Goal: Communication & Community: Ask a question

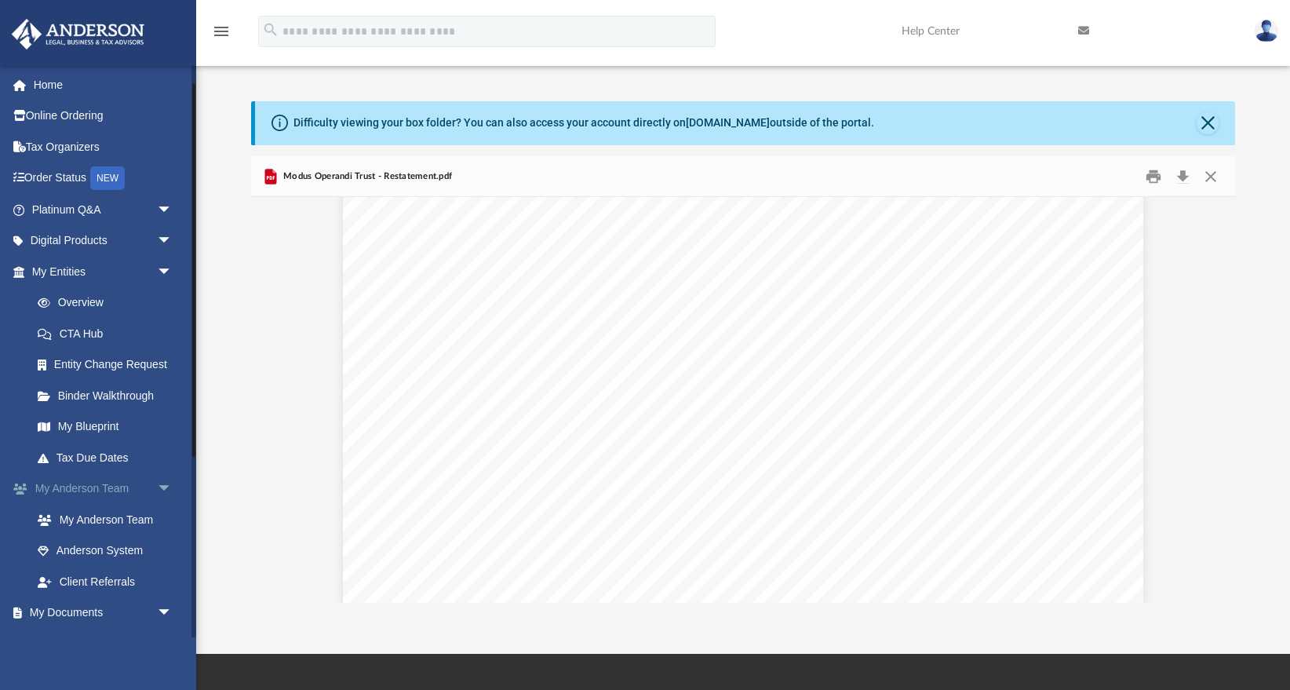
scroll to position [115, 0]
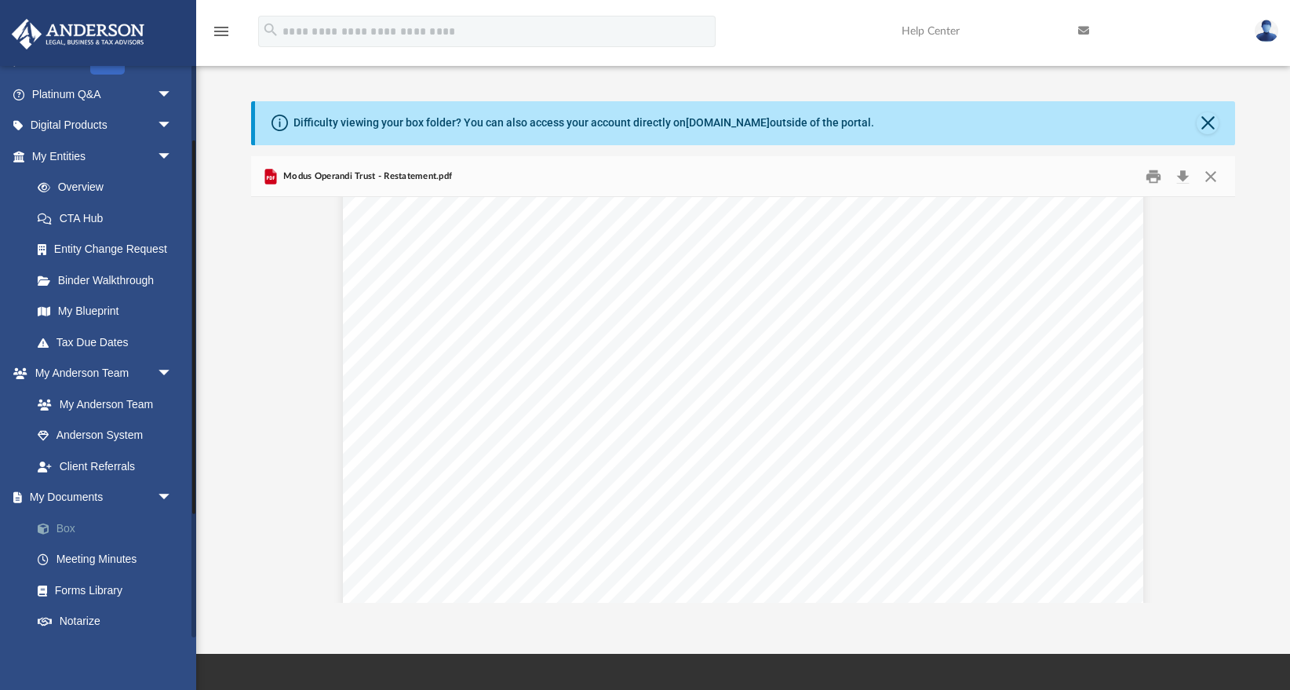
click at [59, 534] on link "Box" at bounding box center [109, 528] width 174 height 31
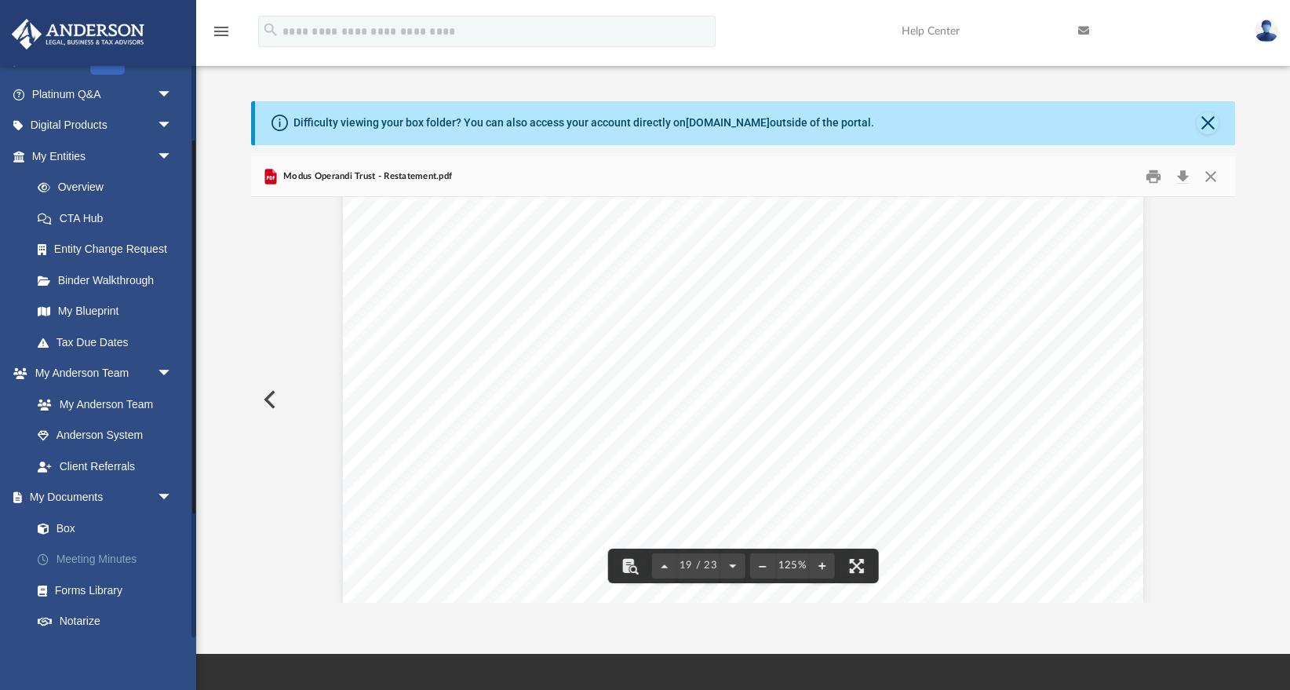
scroll to position [256, 0]
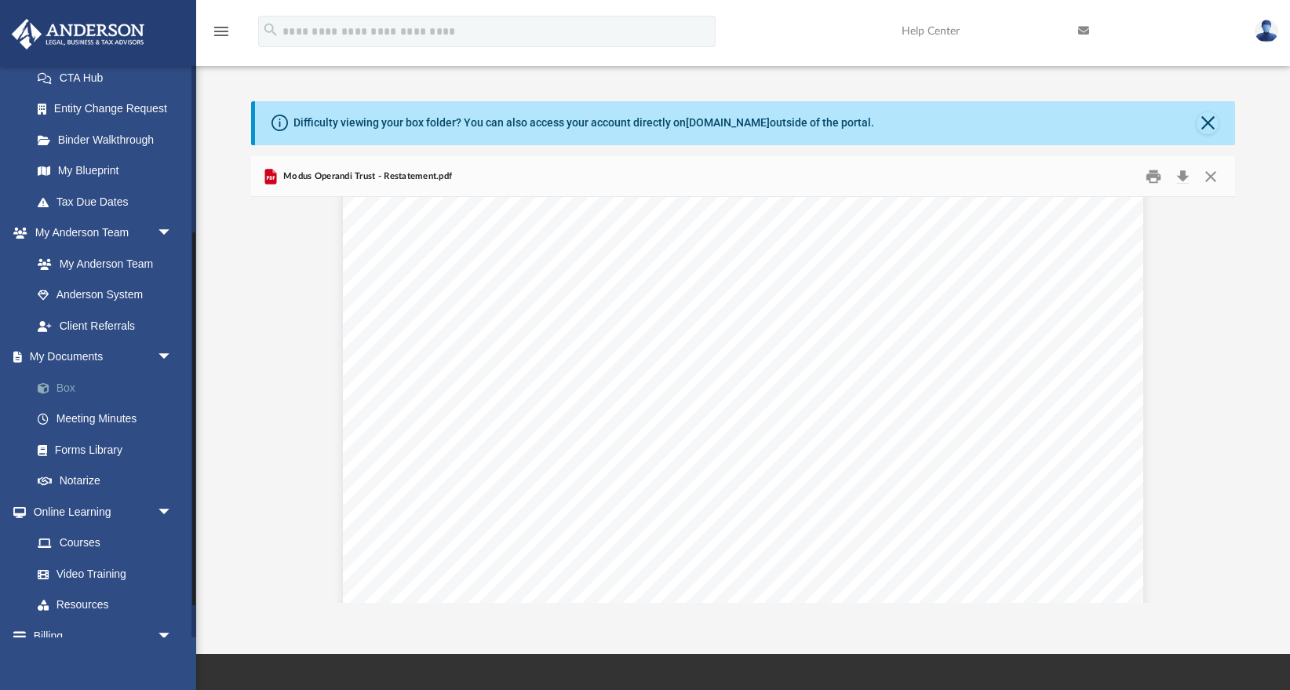
click at [70, 378] on link "Box" at bounding box center [109, 387] width 174 height 31
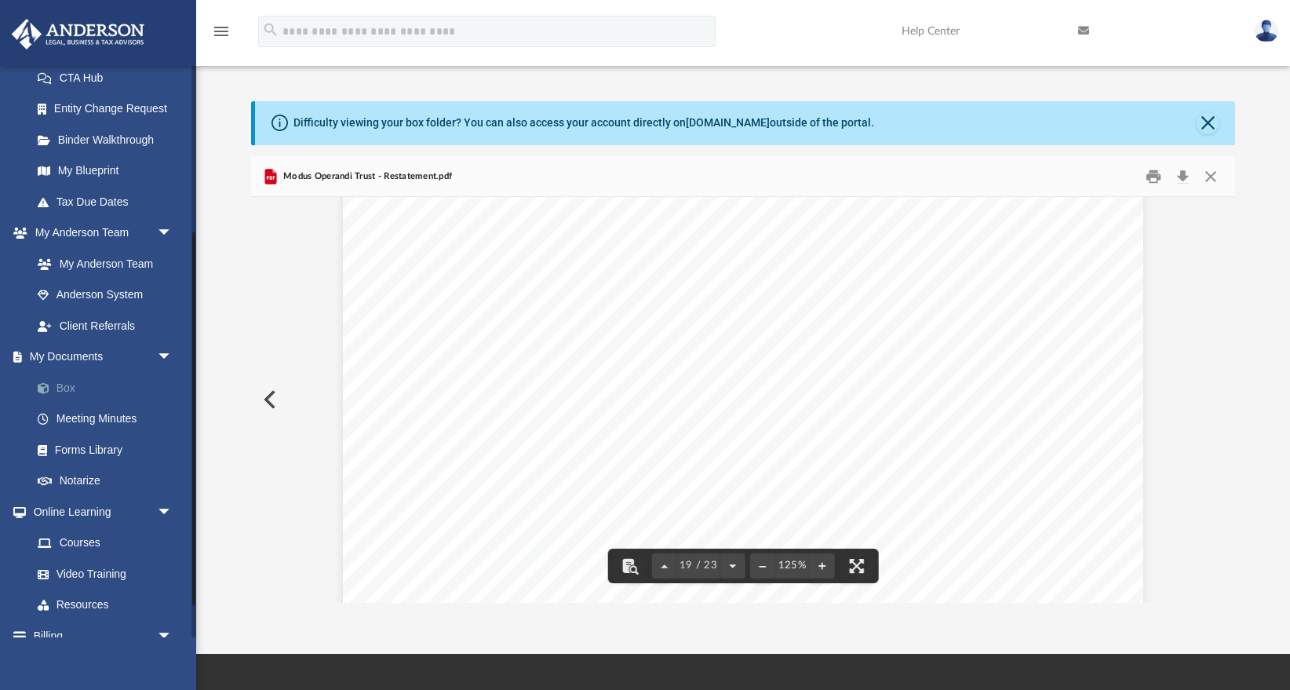
click at [57, 389] on link "Box" at bounding box center [109, 387] width 174 height 31
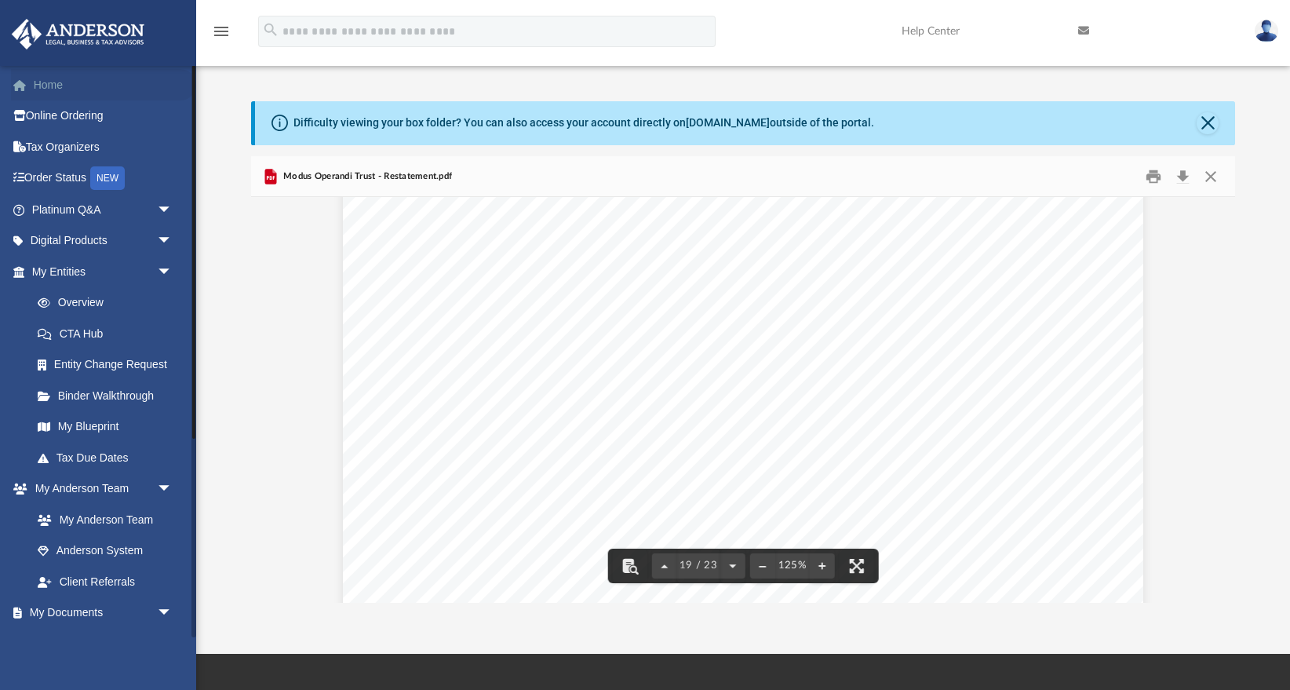
click at [65, 86] on link "Home" at bounding box center [103, 84] width 185 height 31
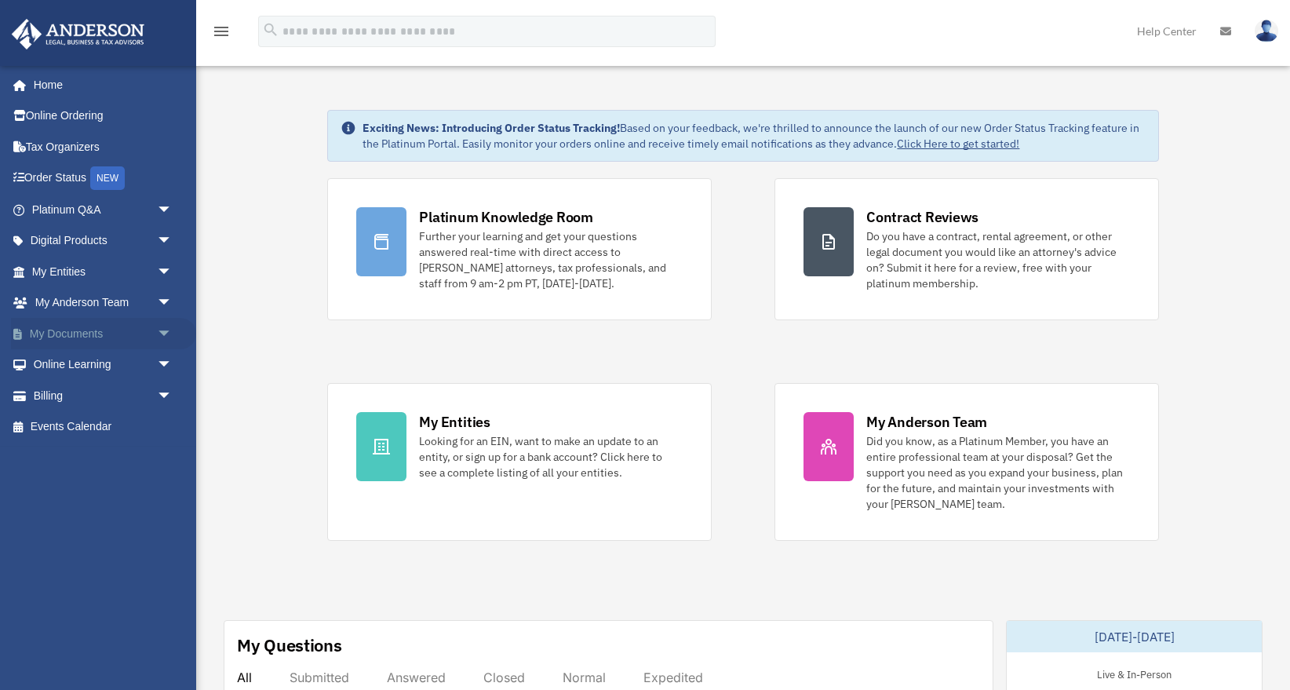
click at [71, 339] on link "My Documents arrow_drop_down" at bounding box center [103, 333] width 185 height 31
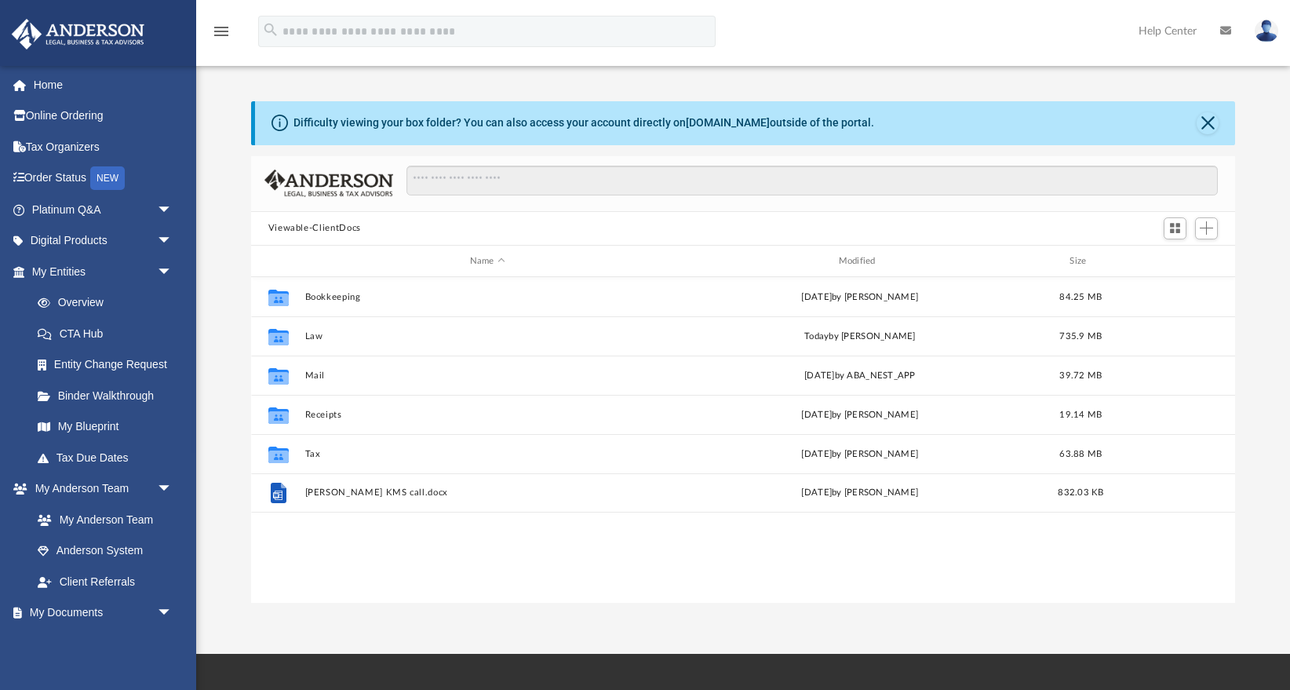
scroll to position [356, 984]
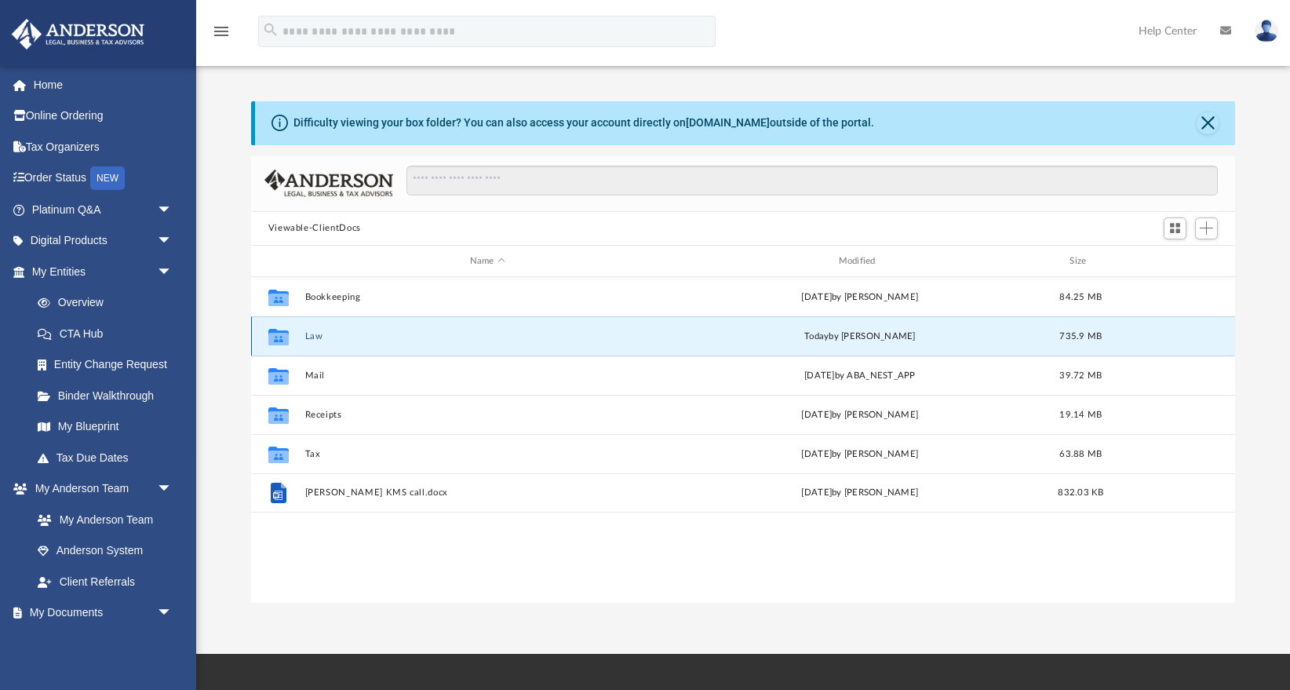
click at [308, 335] on button "Law" at bounding box center [488, 336] width 366 height 10
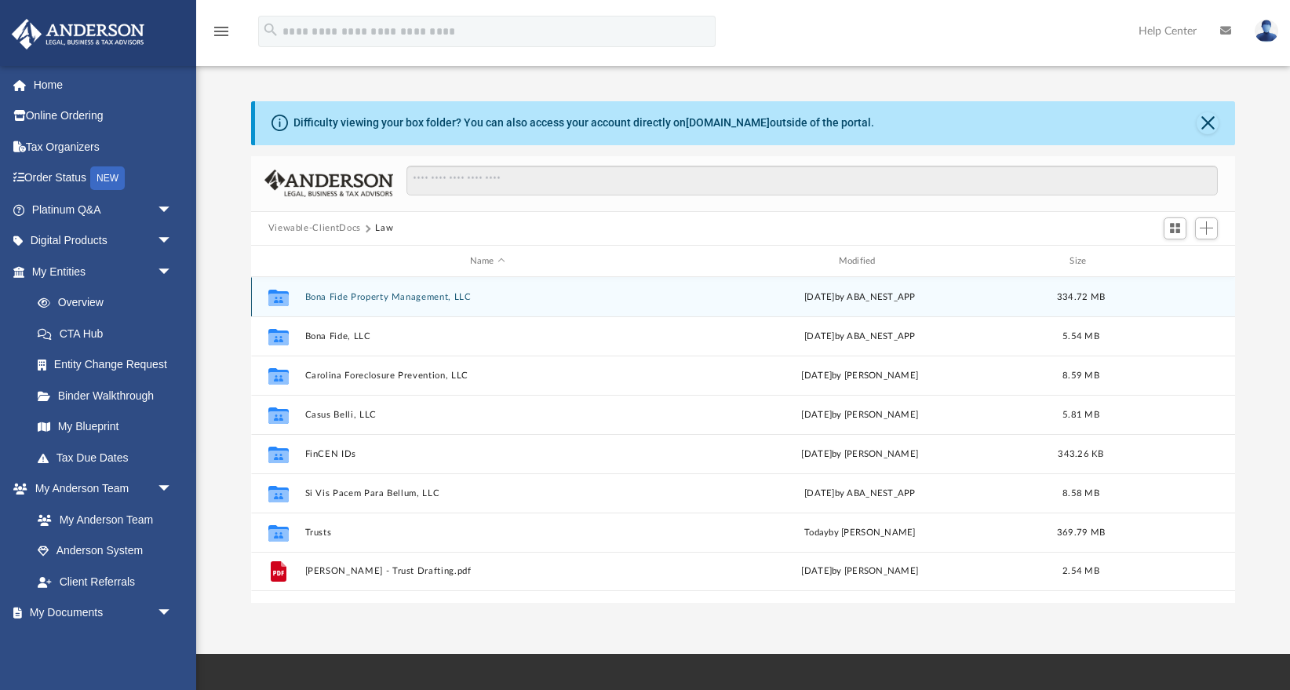
click at [436, 298] on button "Bona Fide Property Management, LLC" at bounding box center [488, 297] width 366 height 10
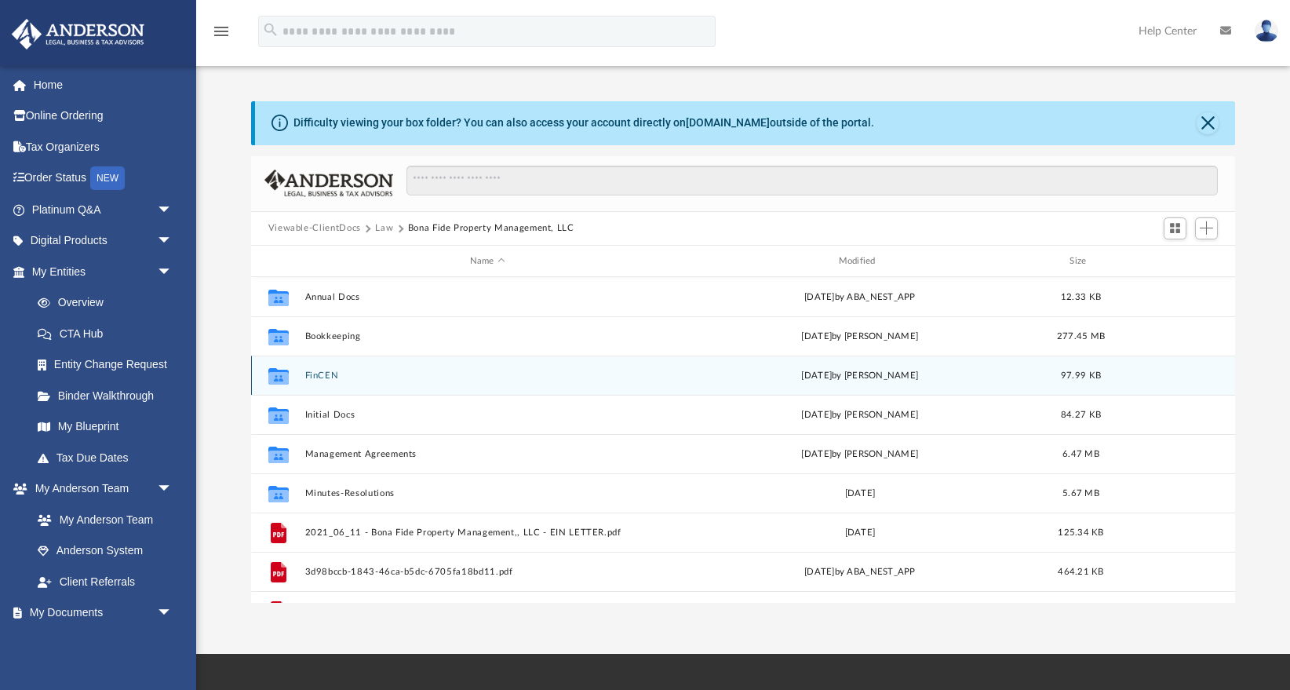
click at [318, 371] on button "FinCEN" at bounding box center [488, 375] width 366 height 10
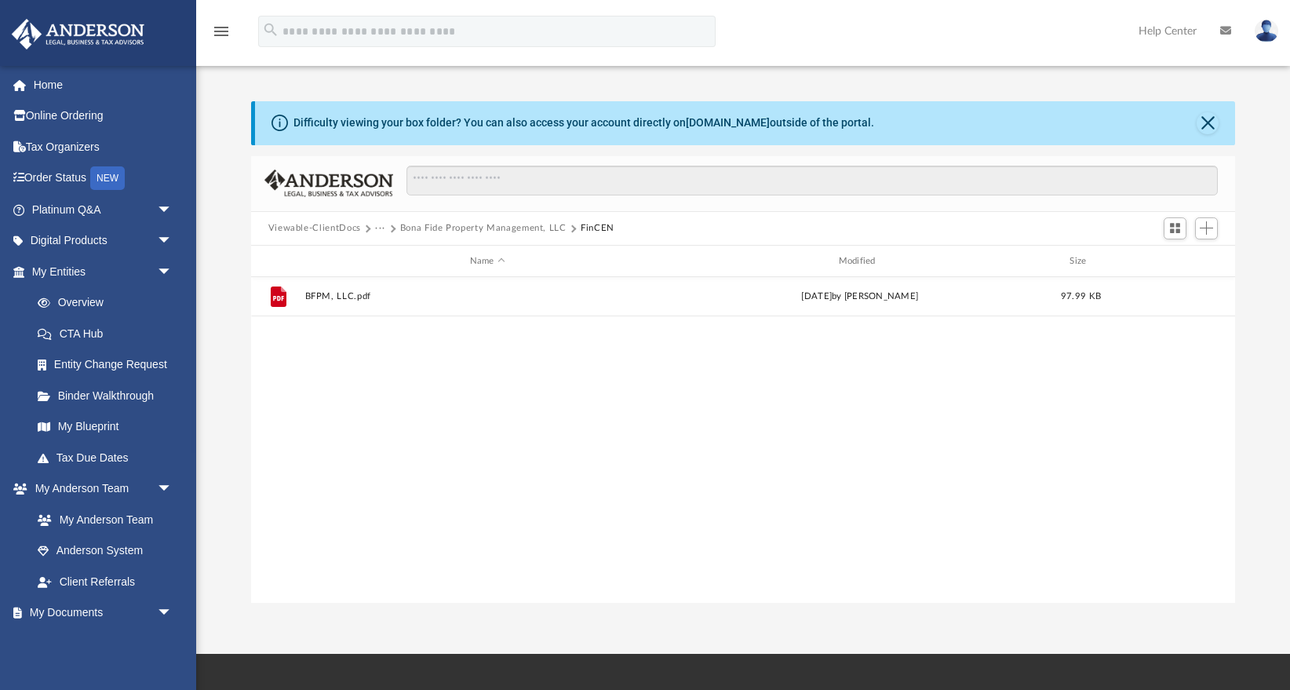
click at [481, 227] on button "Bona Fide Property Management, LLC" at bounding box center [483, 228] width 166 height 14
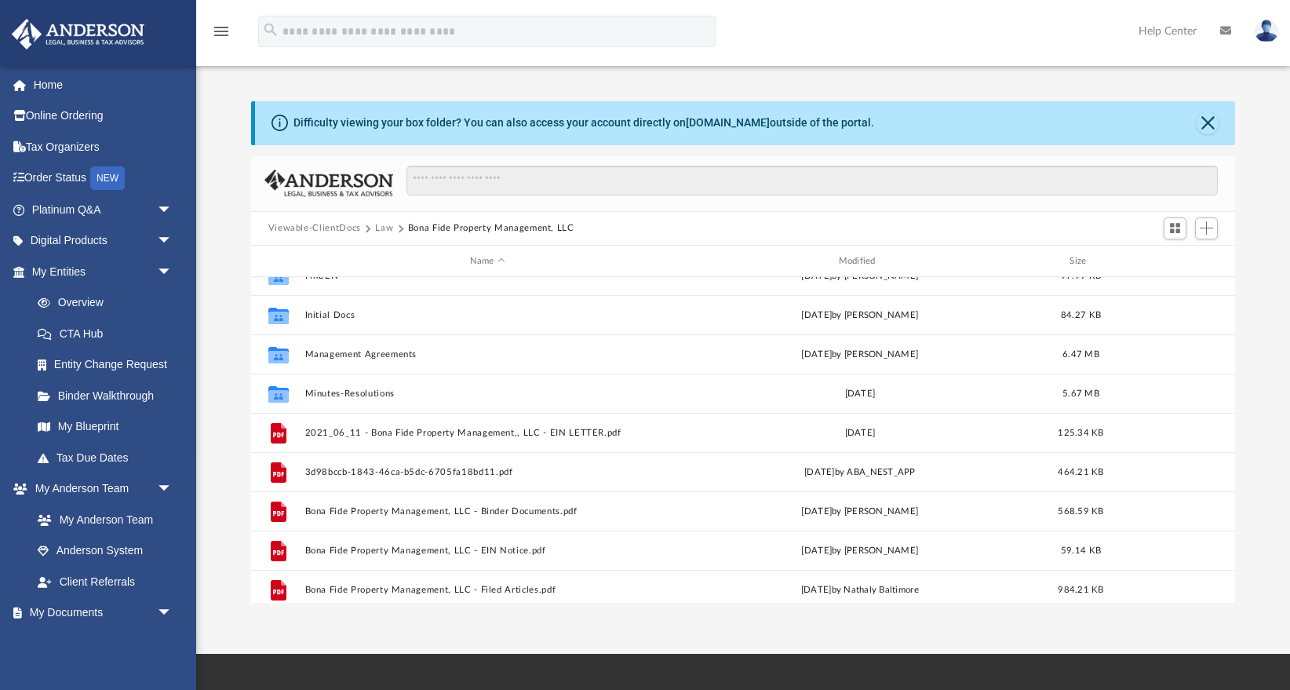
scroll to position [77, 0]
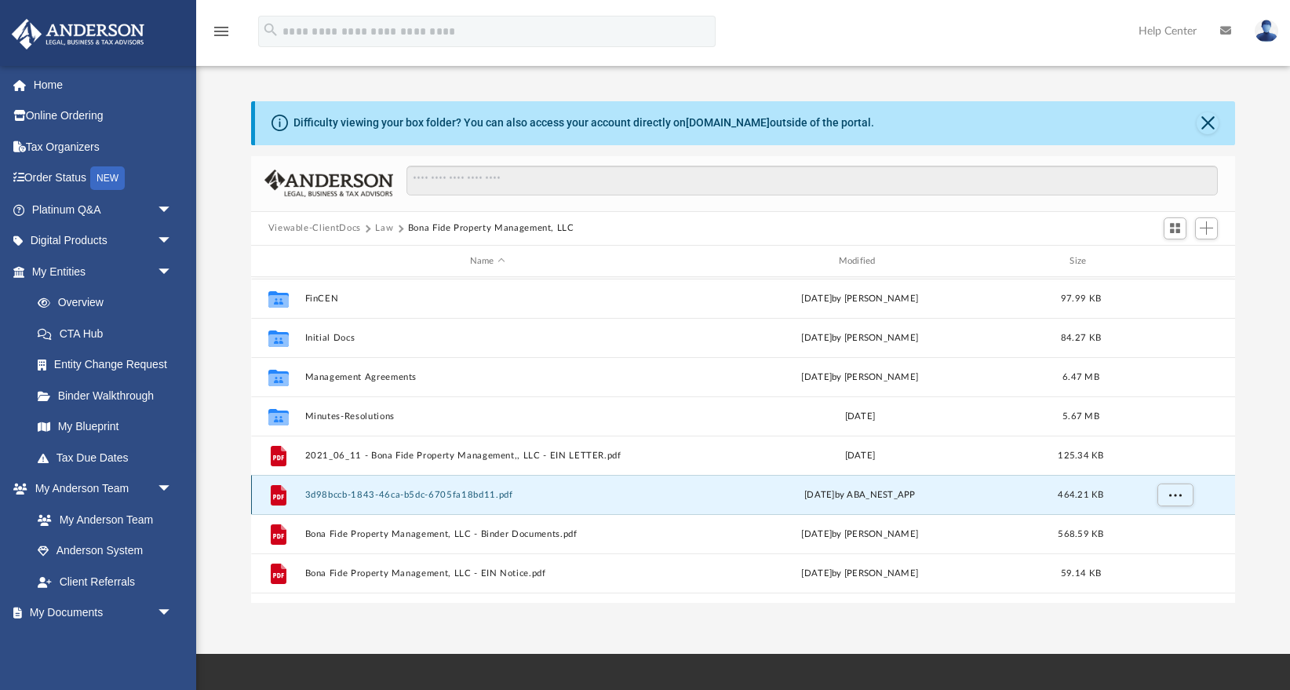
click at [497, 495] on button "3d98bccb-1843-46ca-b5dc-6705fa18bd11.pdf" at bounding box center [488, 495] width 366 height 10
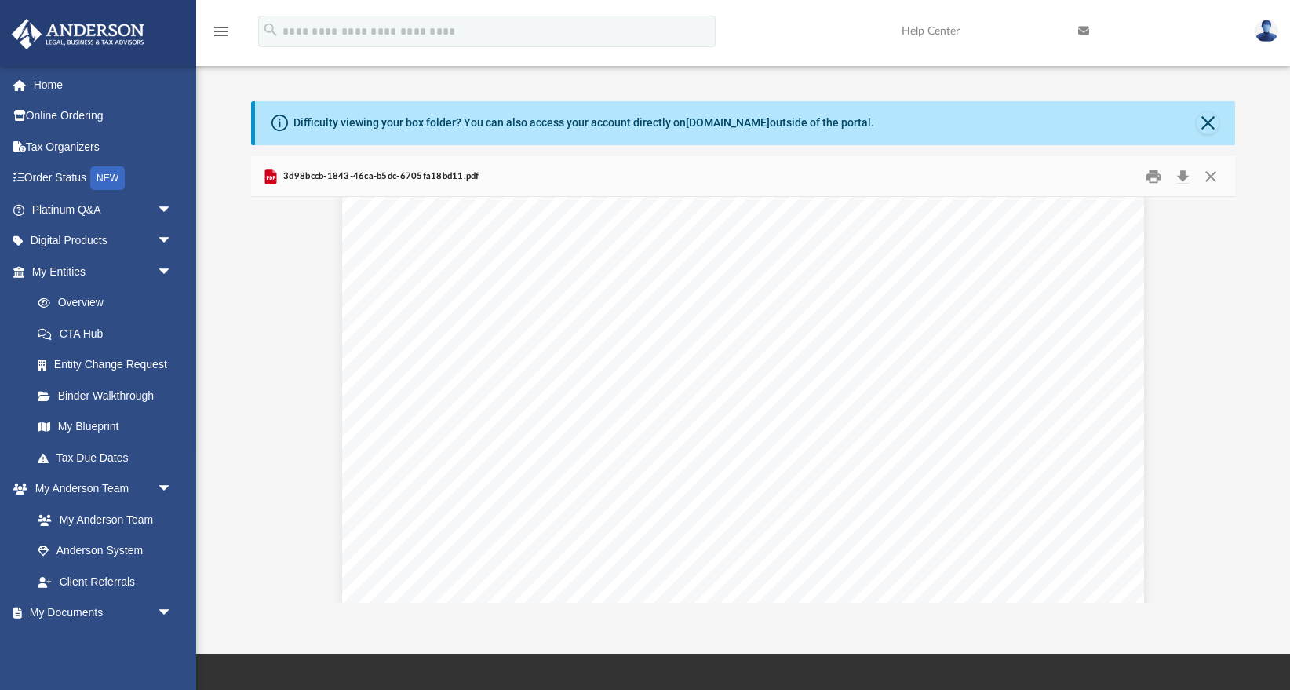
scroll to position [0, 0]
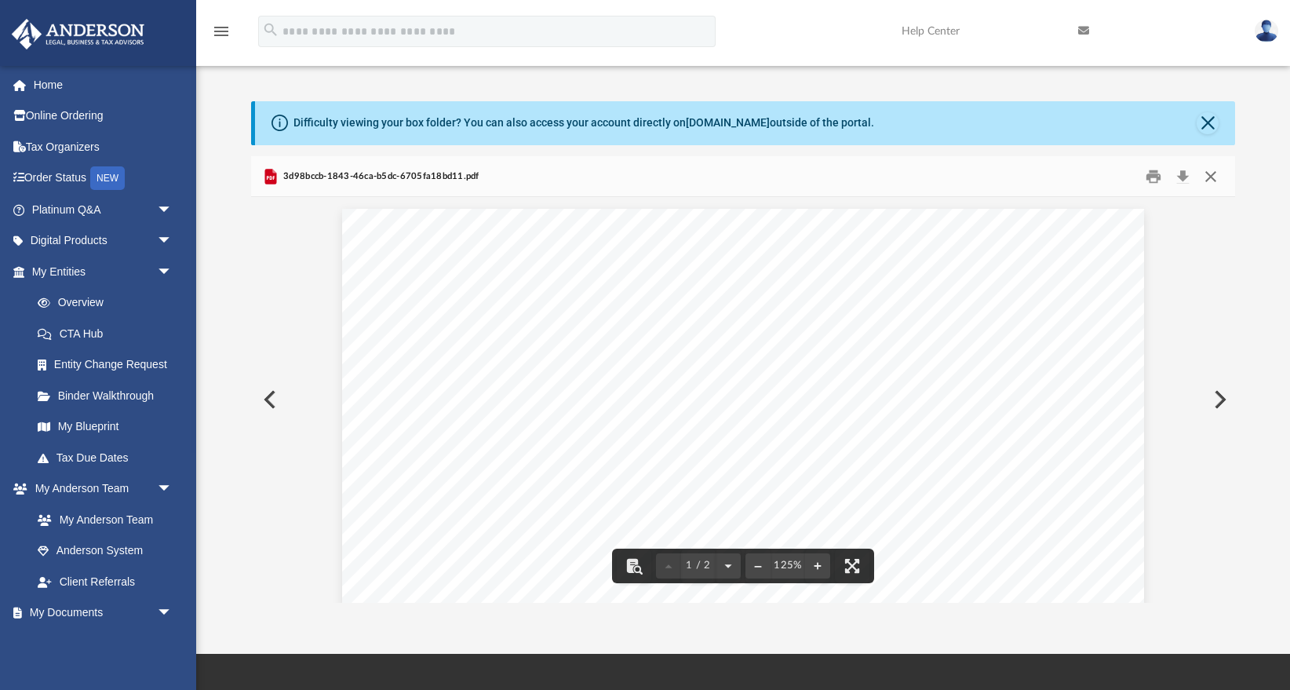
click at [1219, 185] on button "Close" at bounding box center [1211, 176] width 28 height 24
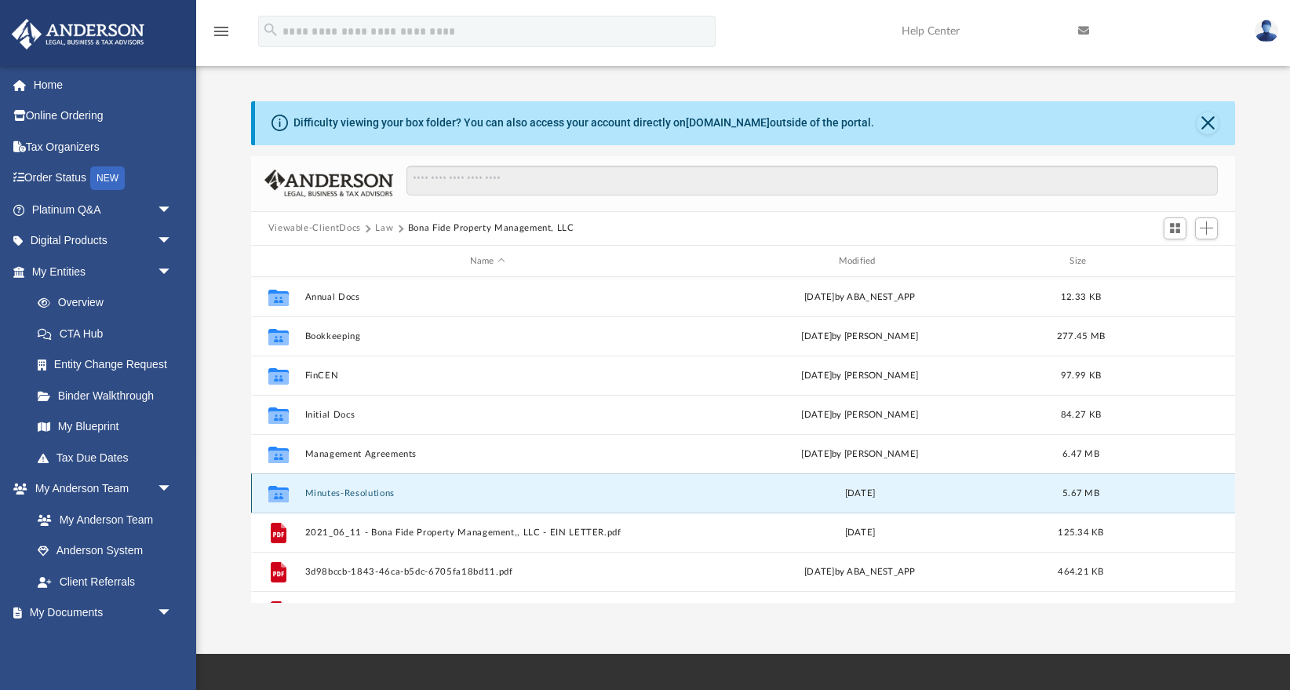
click at [351, 498] on button "Minutes-Resolutions" at bounding box center [488, 493] width 366 height 10
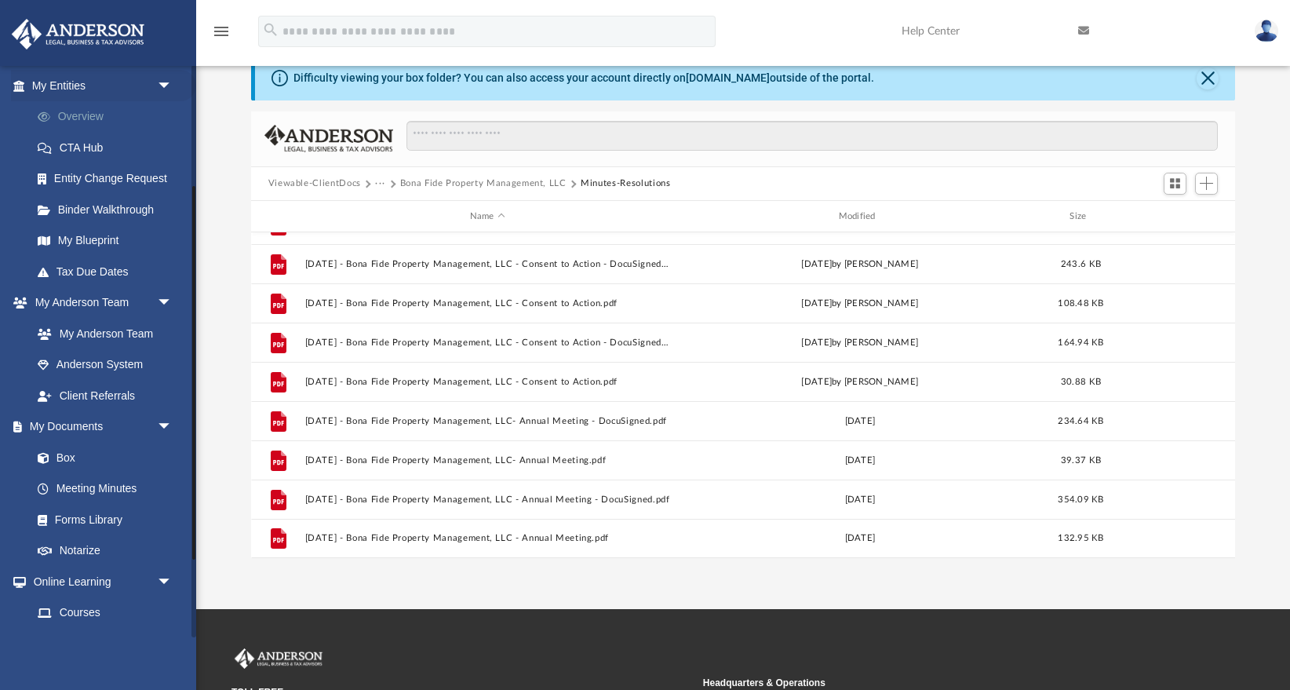
scroll to position [184, 0]
click at [430, 178] on button "Bona Fide Property Management, LLC" at bounding box center [483, 184] width 166 height 14
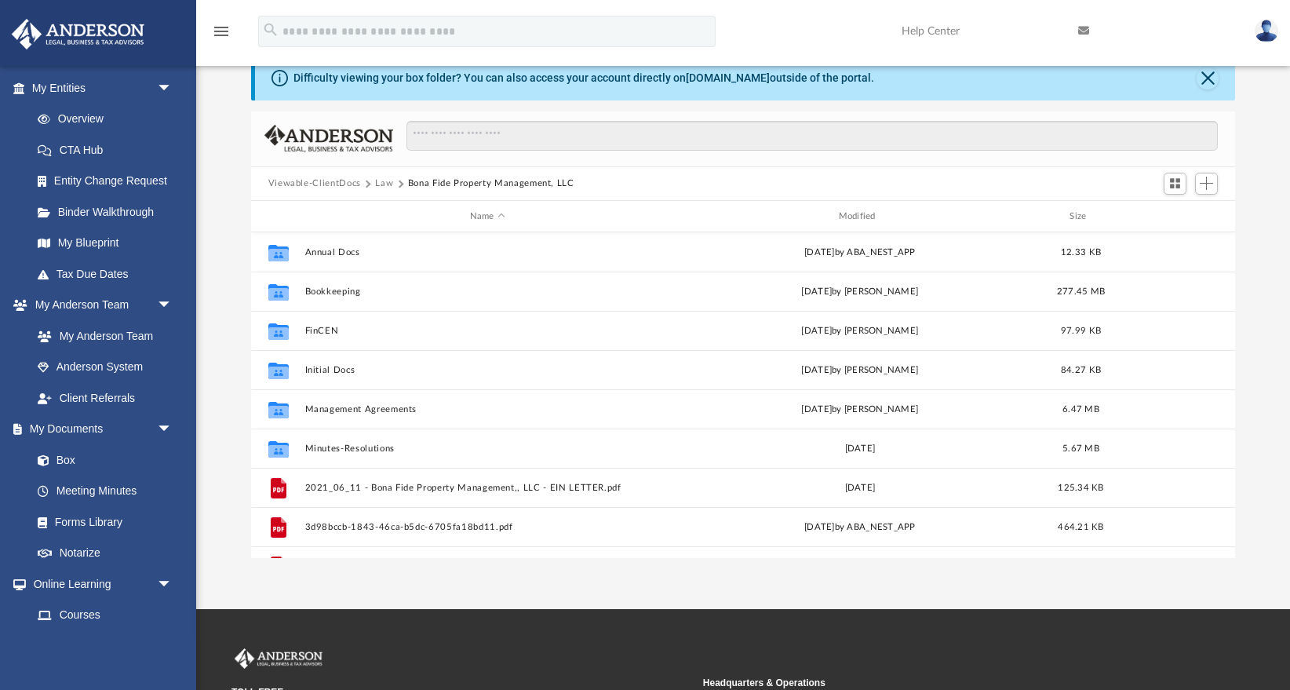
click at [384, 182] on button "Law" at bounding box center [384, 184] width 18 height 14
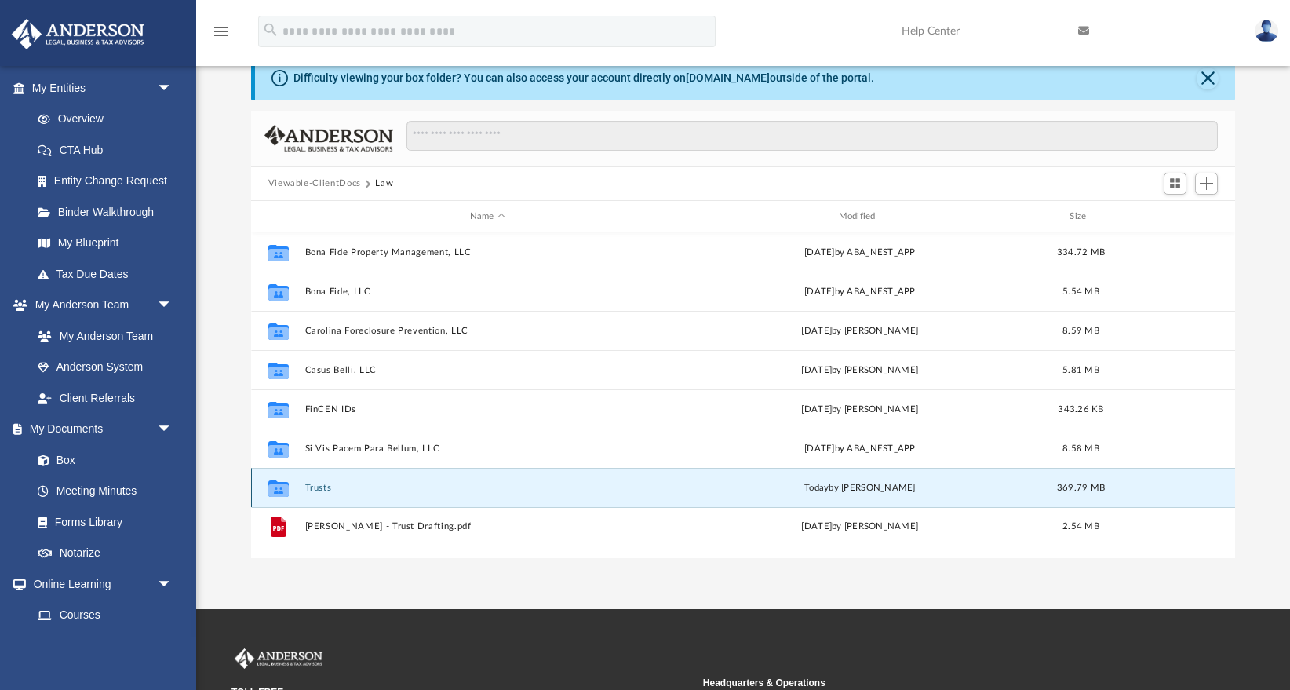
click at [318, 486] on button "Trusts" at bounding box center [488, 488] width 366 height 10
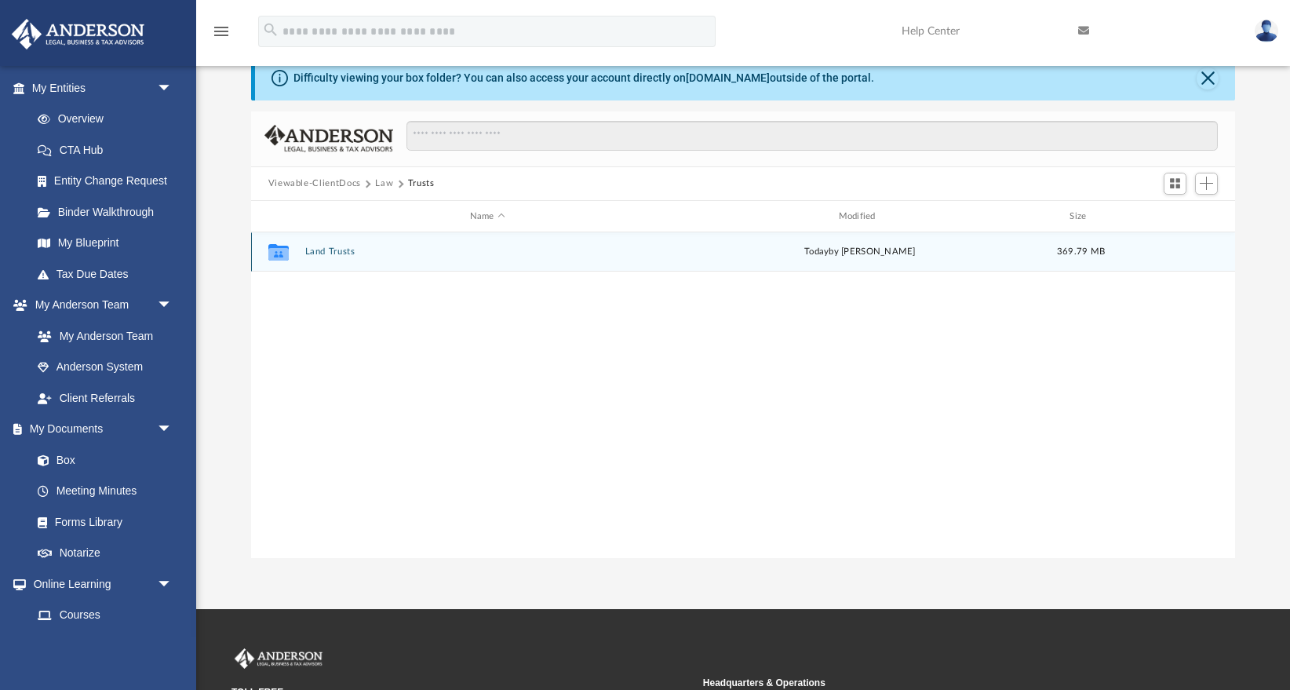
click at [341, 252] on button "Land Trusts" at bounding box center [488, 252] width 366 height 10
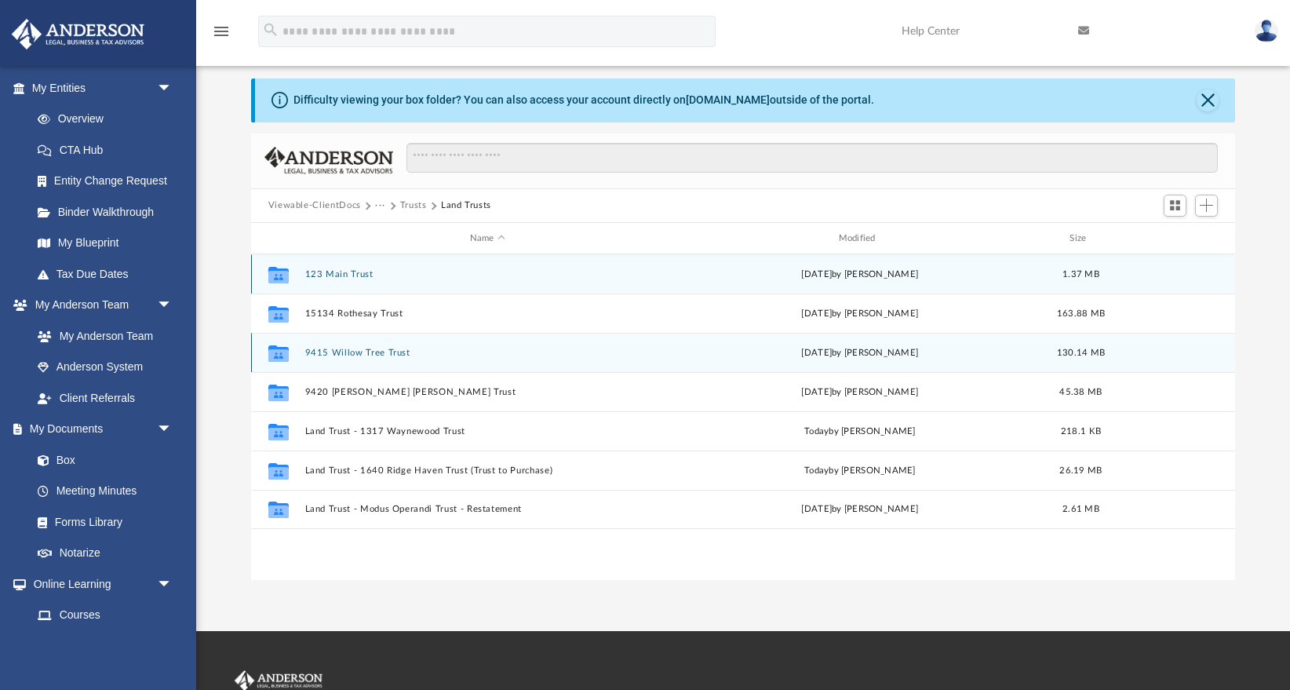
scroll to position [24, 0]
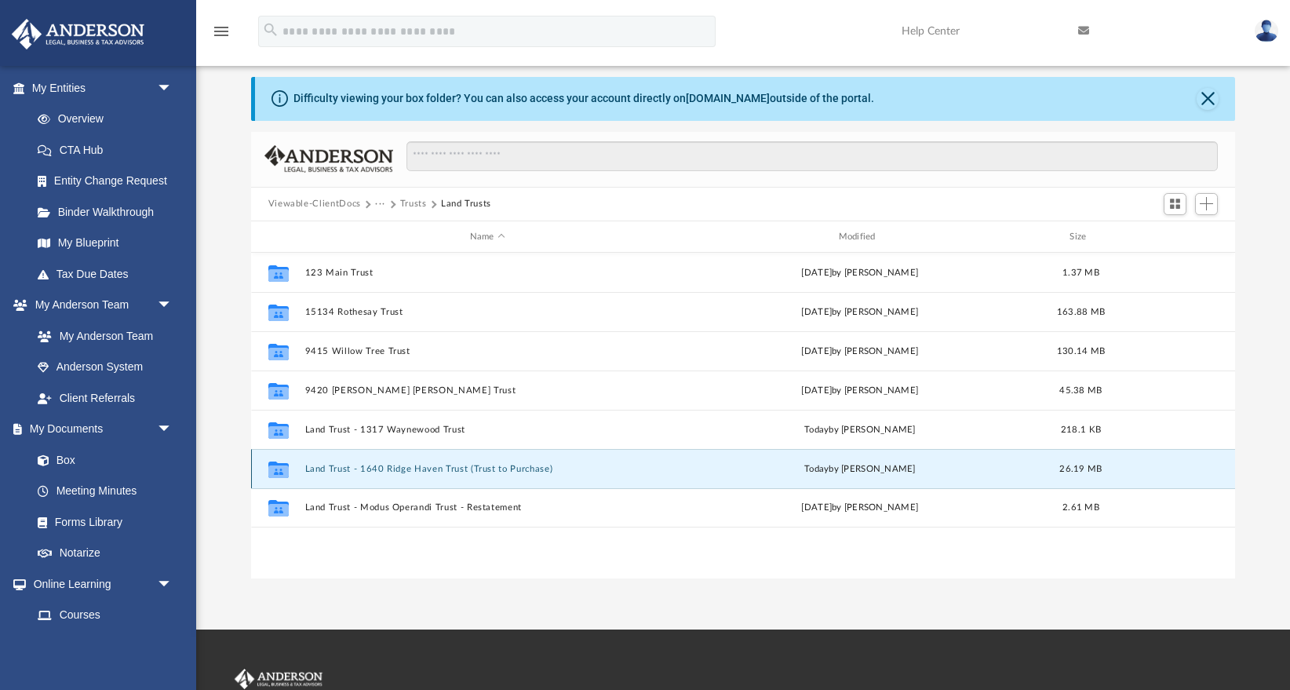
click at [410, 467] on button "Land Trust - 1640 Ridge Haven Trust (Trust to Purchase)" at bounding box center [488, 469] width 366 height 10
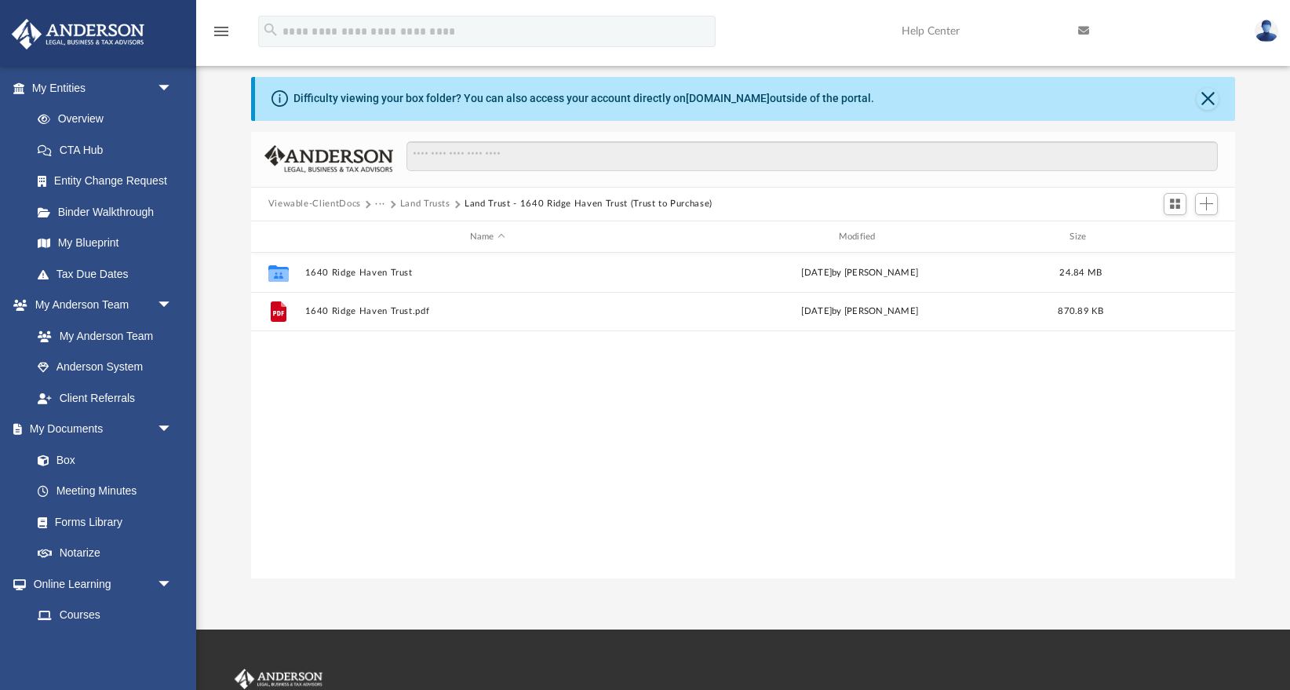
click at [429, 202] on button "Land Trusts" at bounding box center [425, 204] width 50 height 14
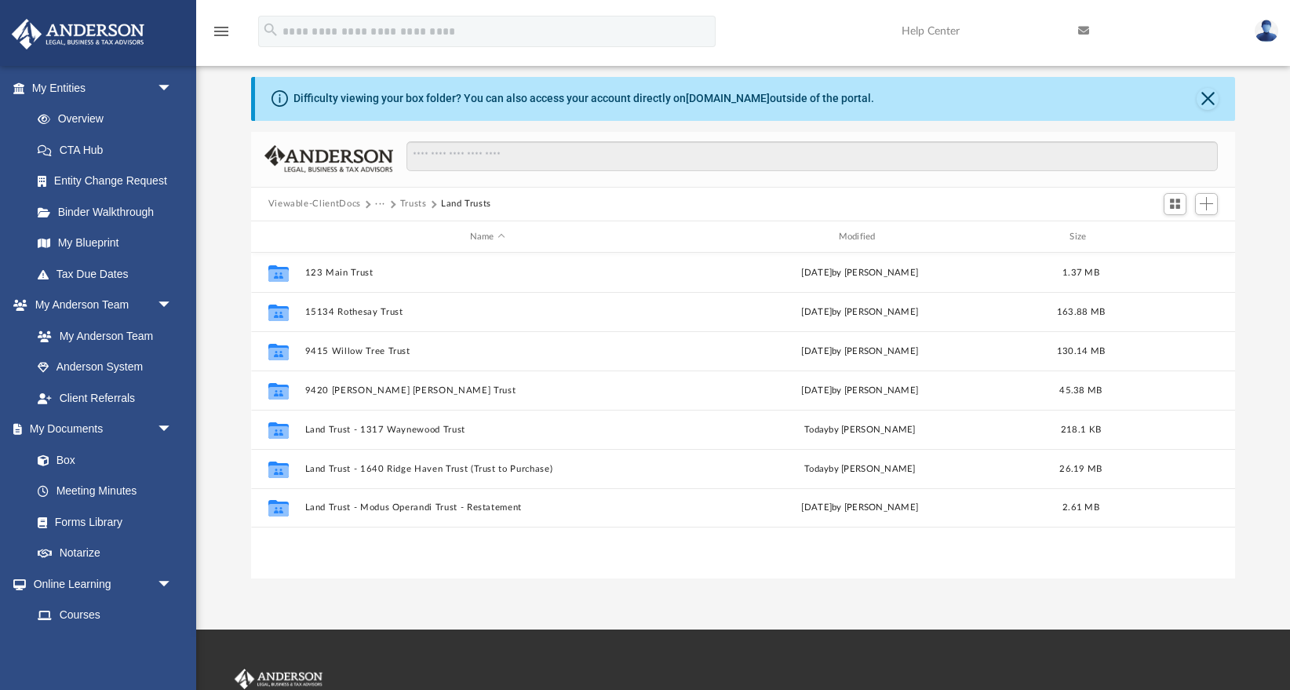
click at [415, 203] on button "Trusts" at bounding box center [413, 204] width 27 height 14
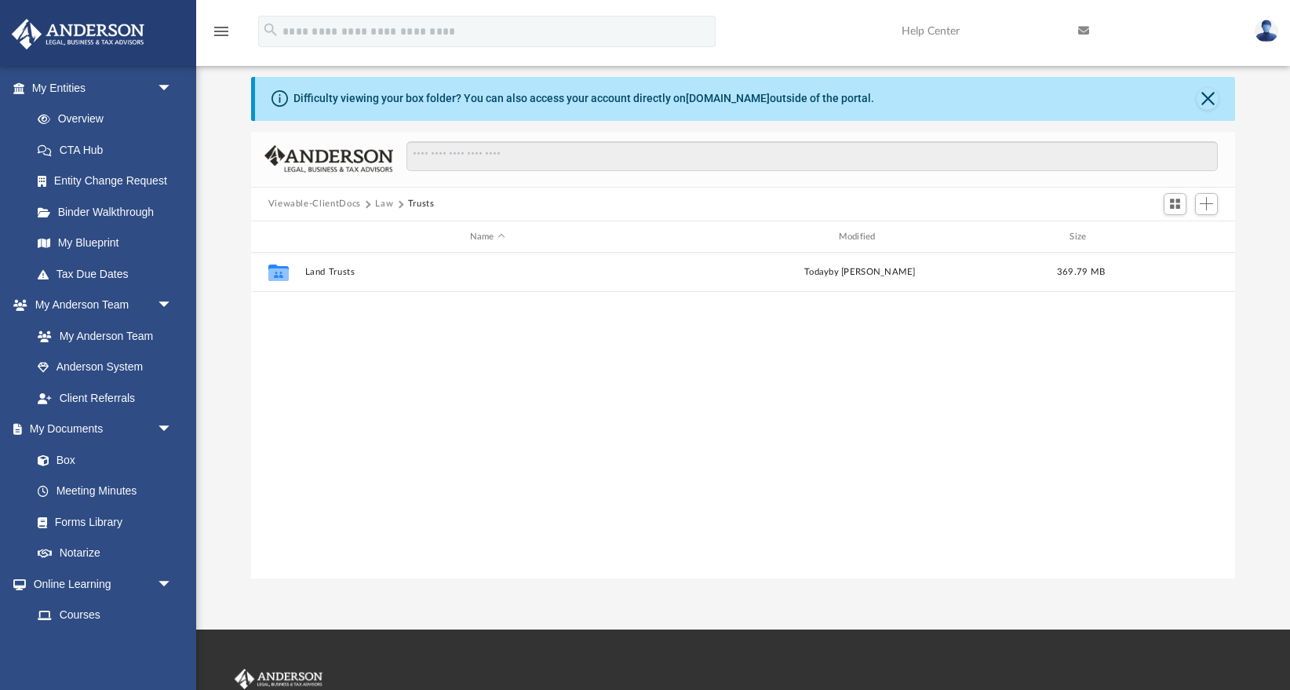
click at [381, 203] on button "Law" at bounding box center [384, 204] width 18 height 14
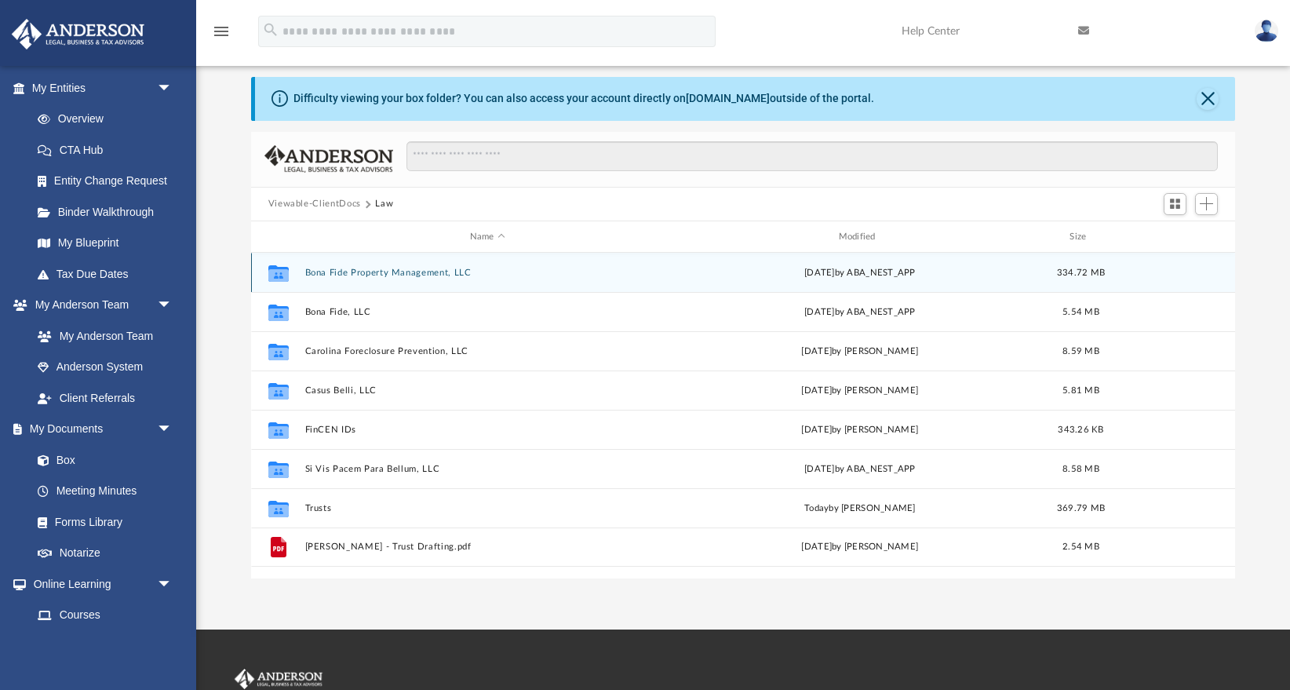
click at [394, 272] on button "Bona Fide Property Management, LLC" at bounding box center [488, 273] width 366 height 10
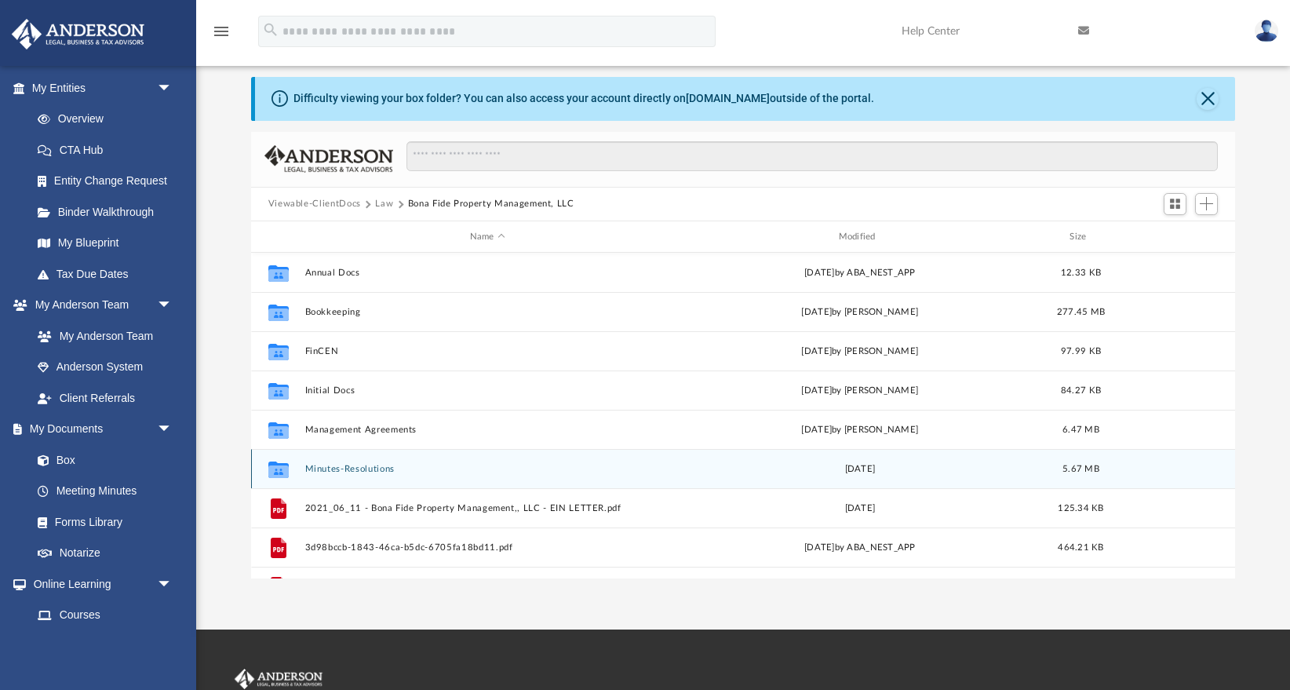
click at [381, 468] on button "Minutes-Resolutions" at bounding box center [488, 469] width 366 height 10
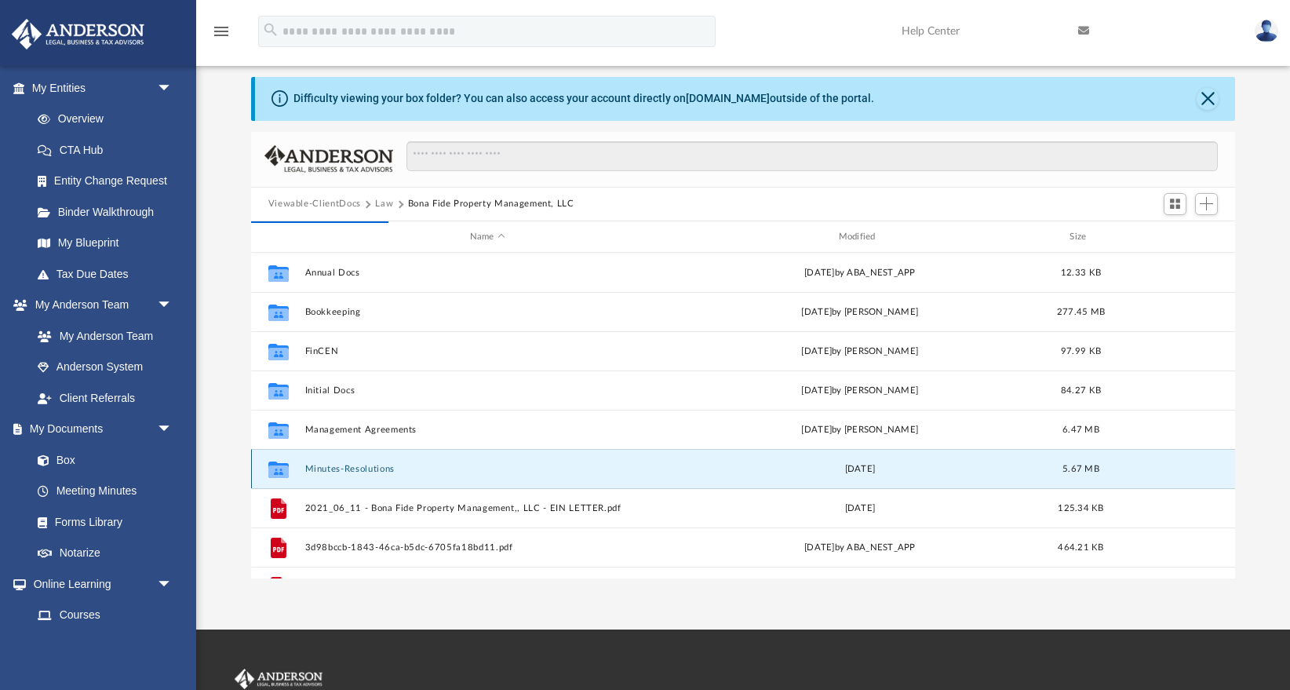
click at [381, 468] on button "Minutes-Resolutions" at bounding box center [488, 469] width 366 height 10
click at [1205, 95] on button "Close" at bounding box center [1208, 99] width 22 height 22
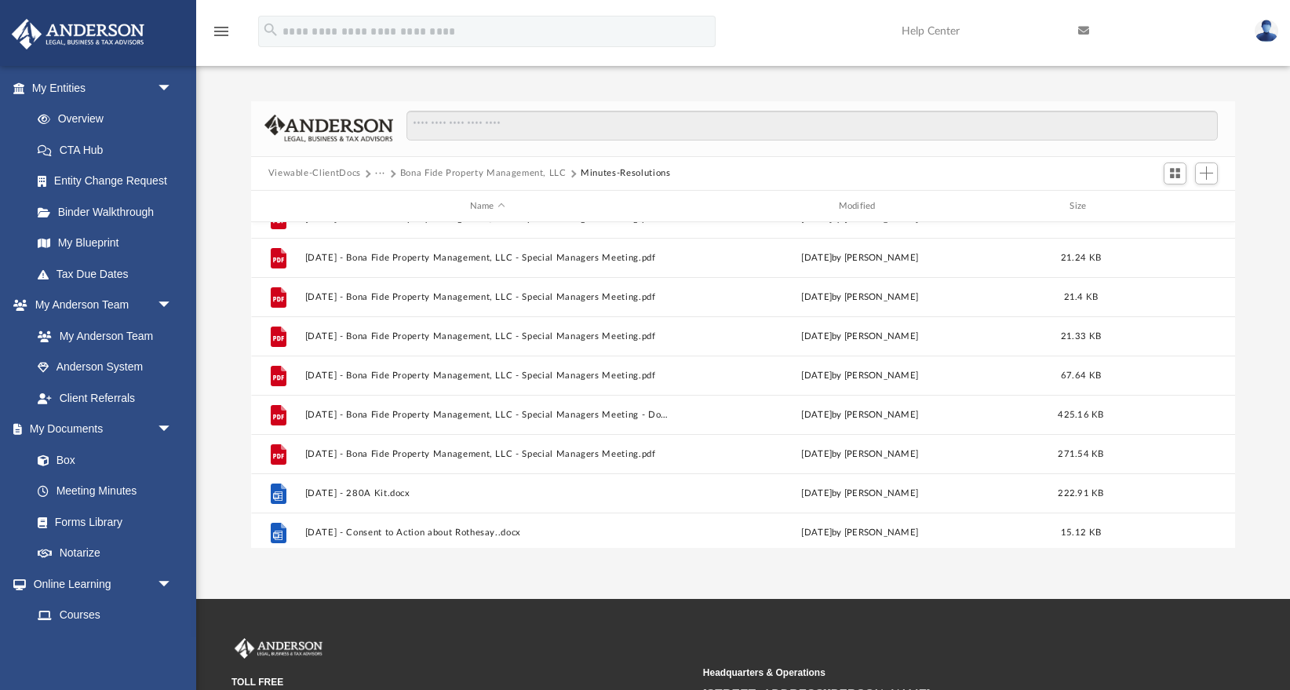
scroll to position [0, 0]
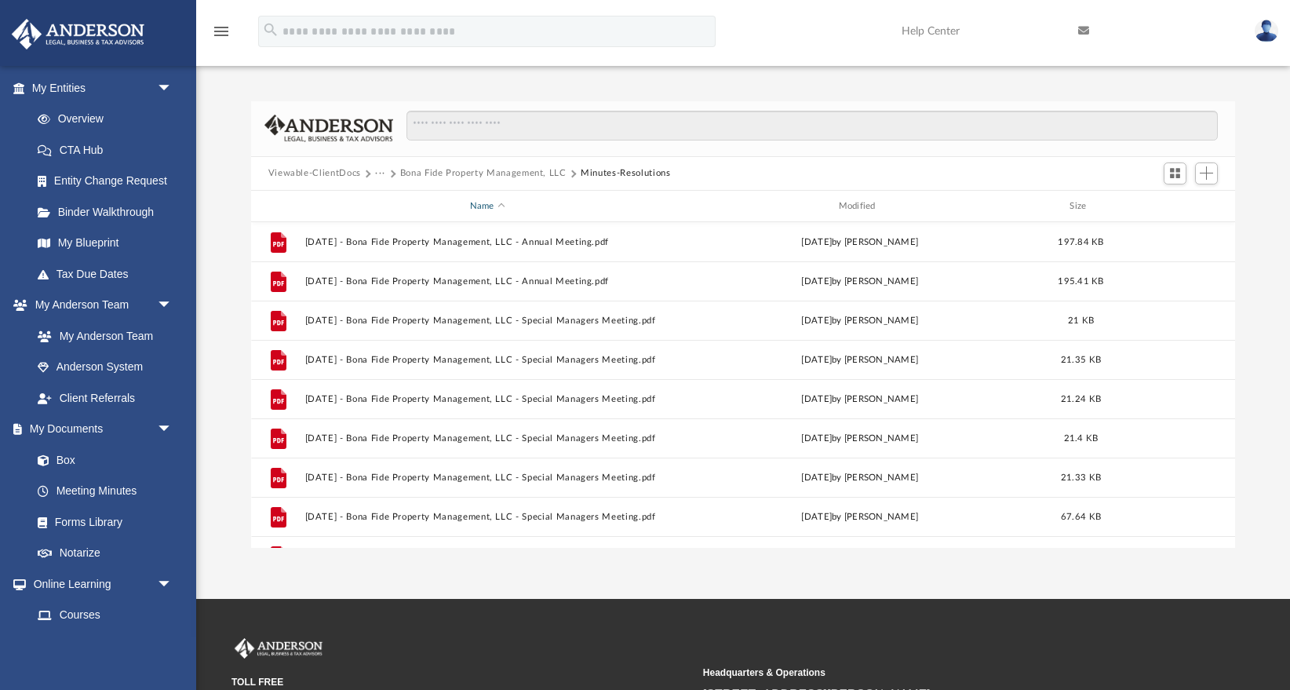
click at [481, 202] on div "Name" at bounding box center [487, 206] width 366 height 14
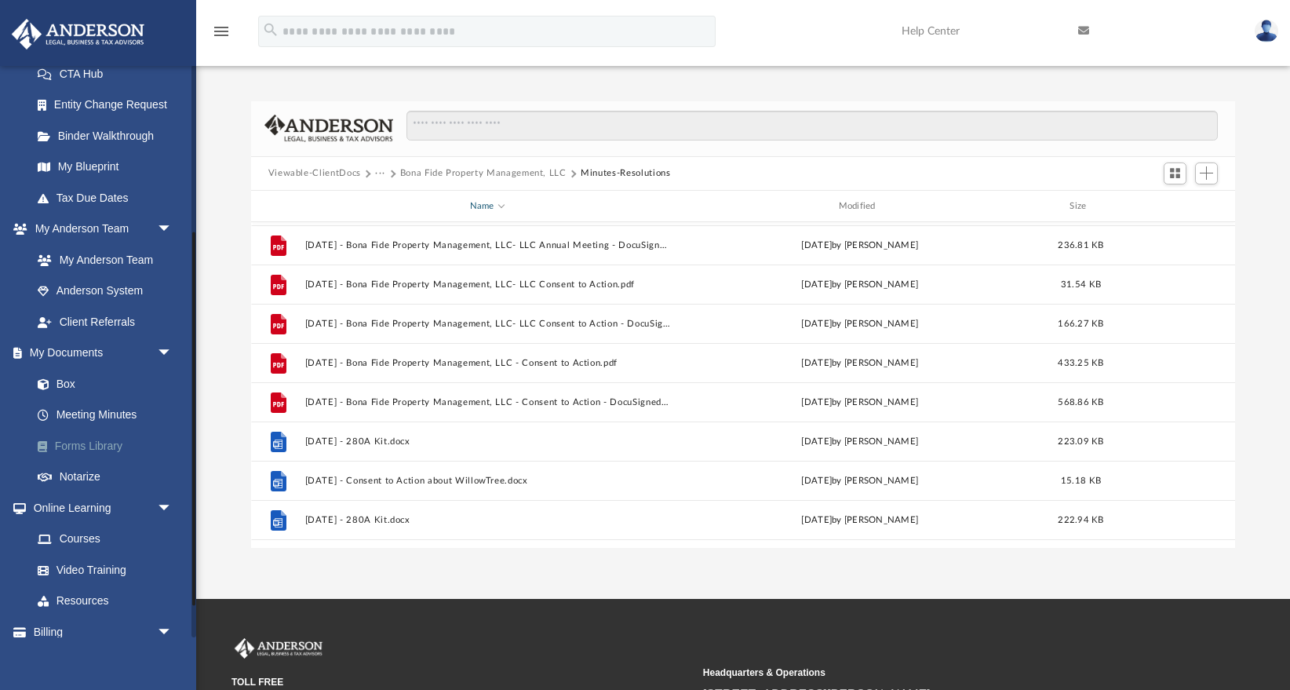
scroll to position [256, 0]
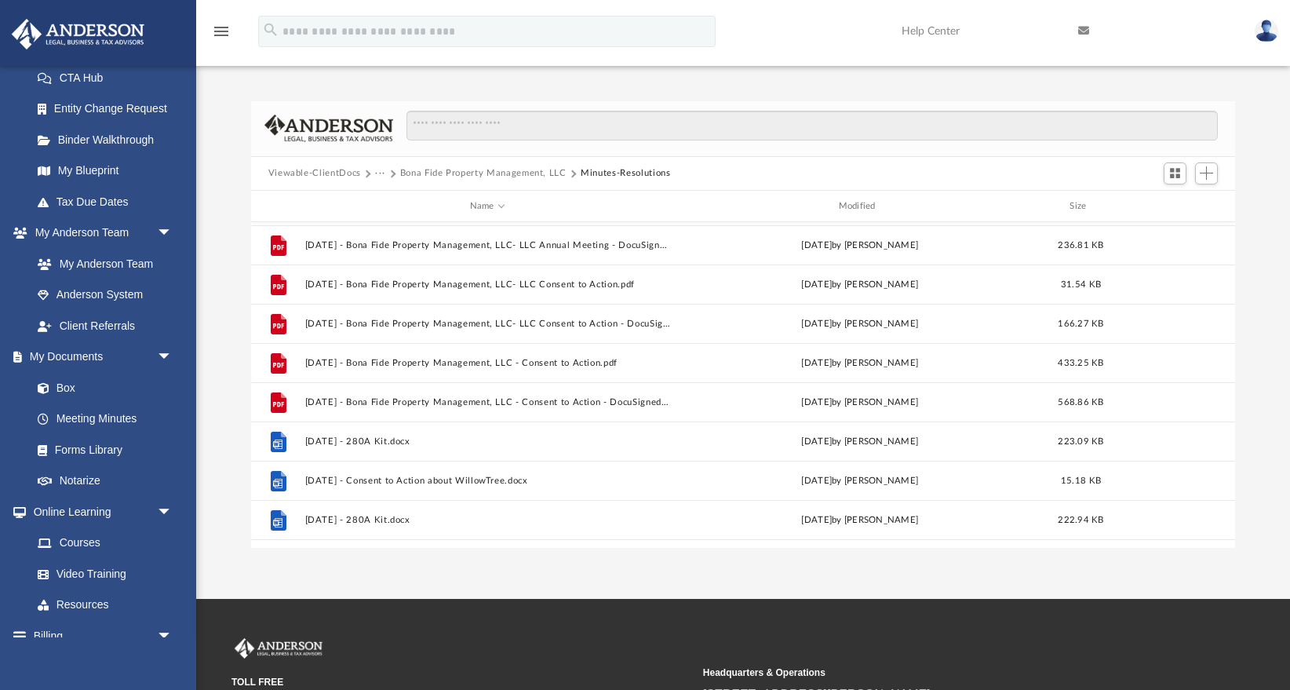
click at [469, 168] on button "Bona Fide Property Management, LLC" at bounding box center [483, 173] width 166 height 14
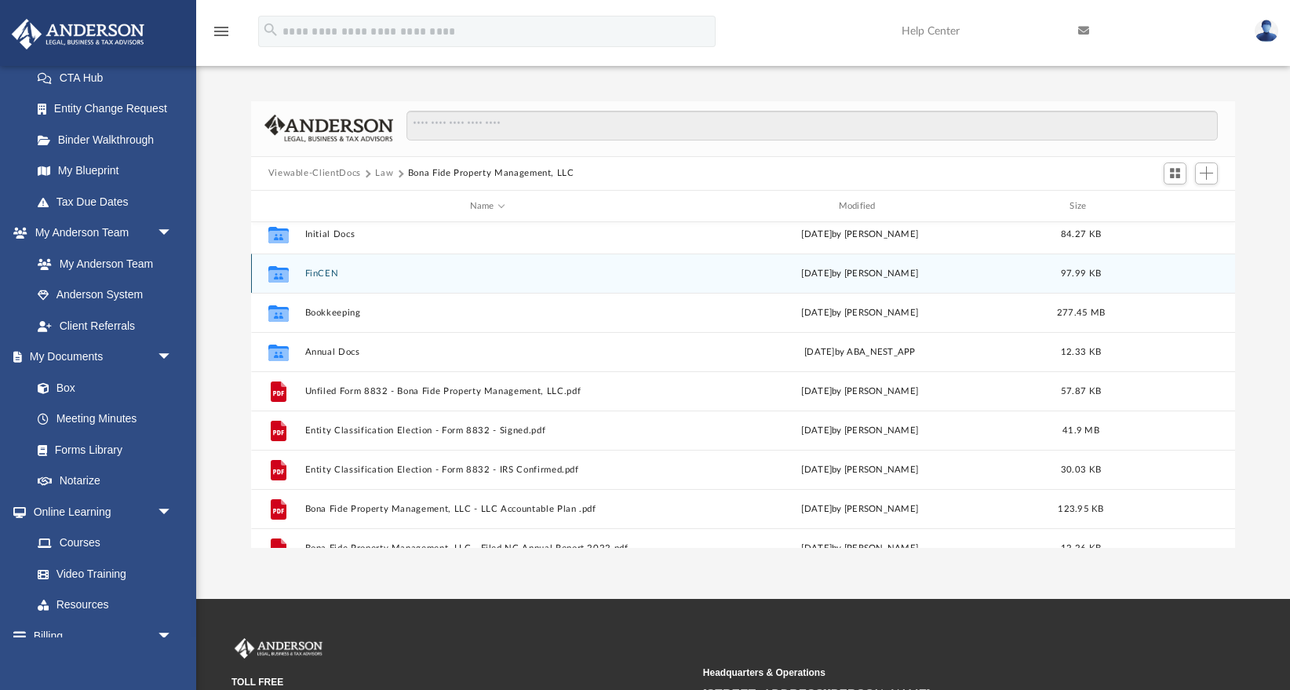
scroll to position [93, 0]
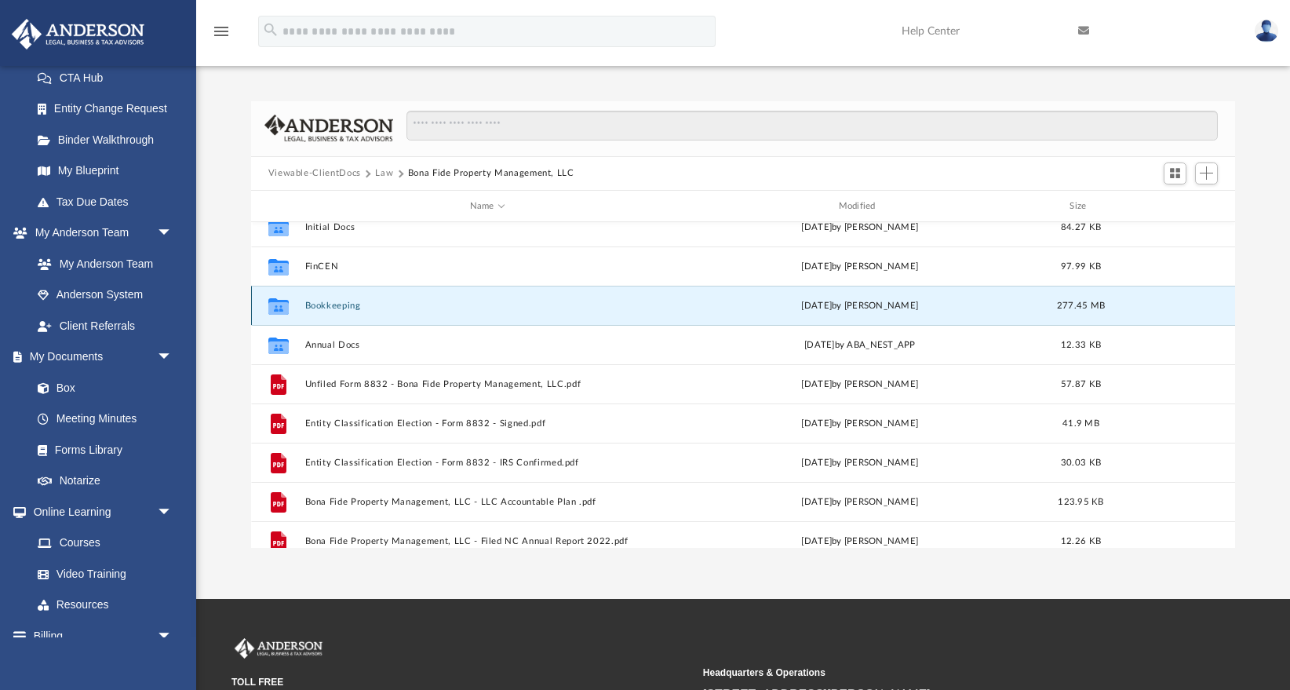
click at [338, 304] on button "Bookkeeping" at bounding box center [488, 306] width 366 height 10
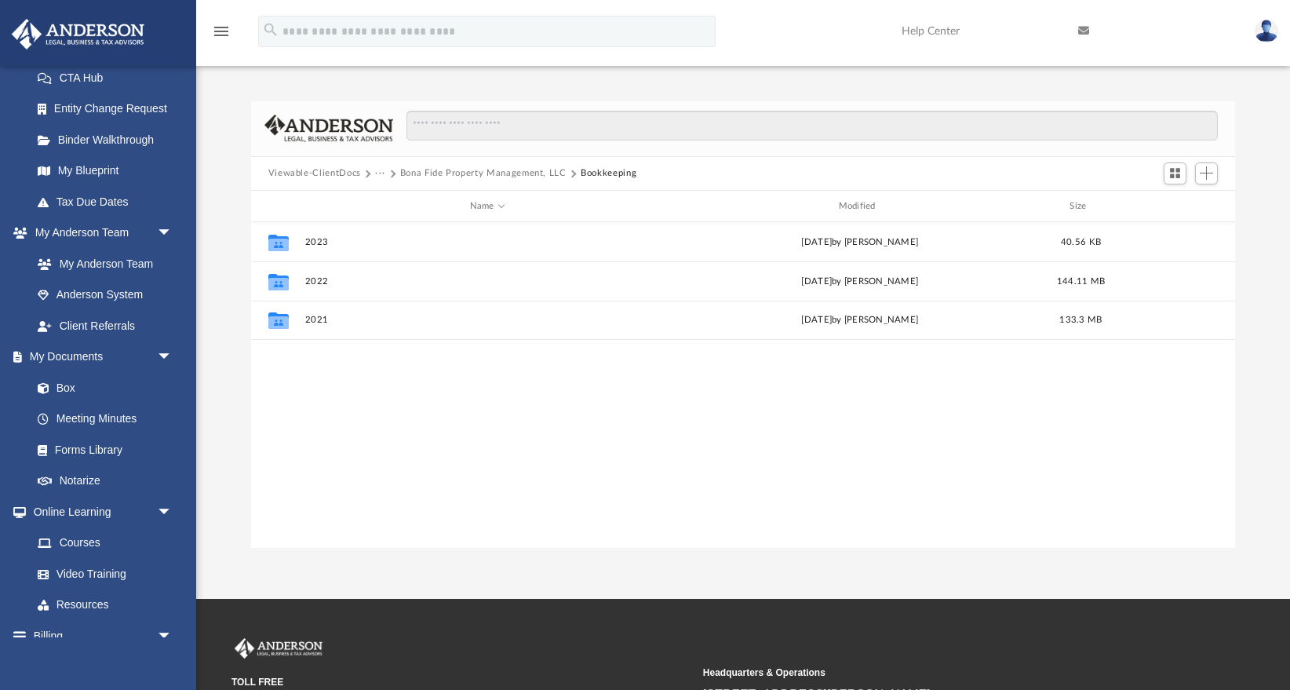
scroll to position [0, 0]
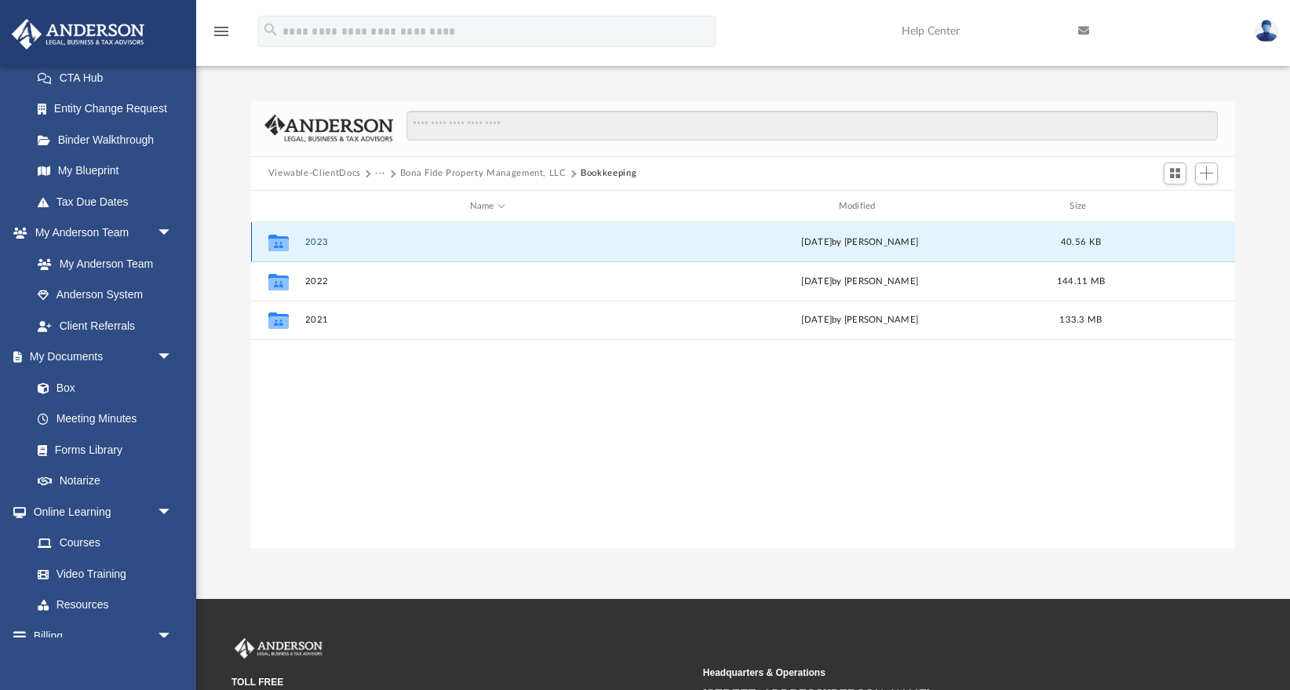
click at [313, 243] on button "2023" at bounding box center [488, 242] width 366 height 10
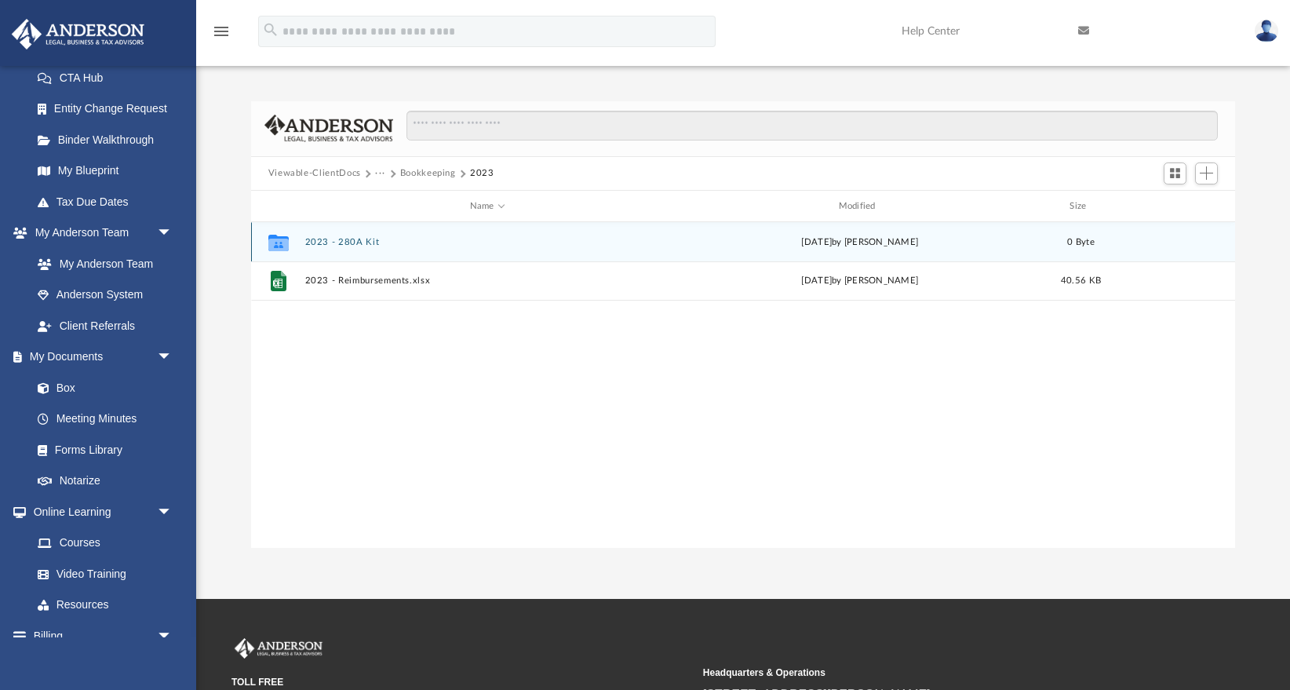
click at [313, 243] on button "2023 - 280A Kit" at bounding box center [488, 242] width 366 height 10
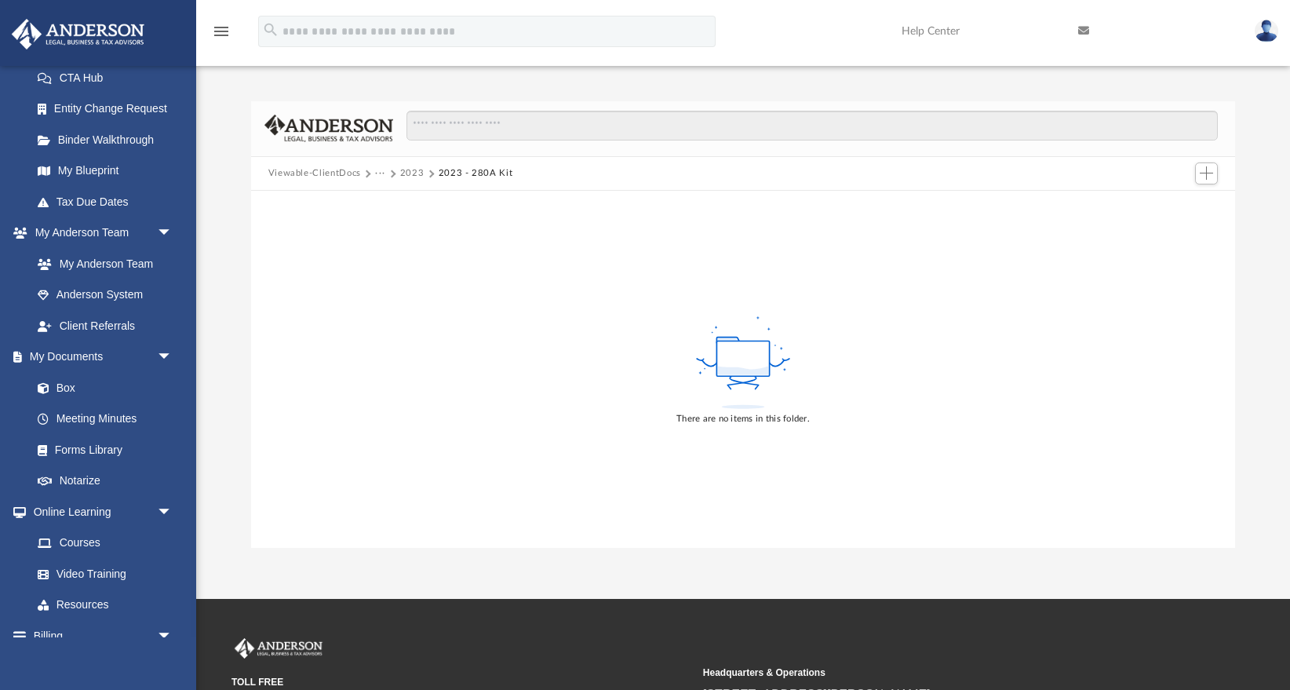
click at [413, 172] on button "2023" at bounding box center [412, 173] width 24 height 14
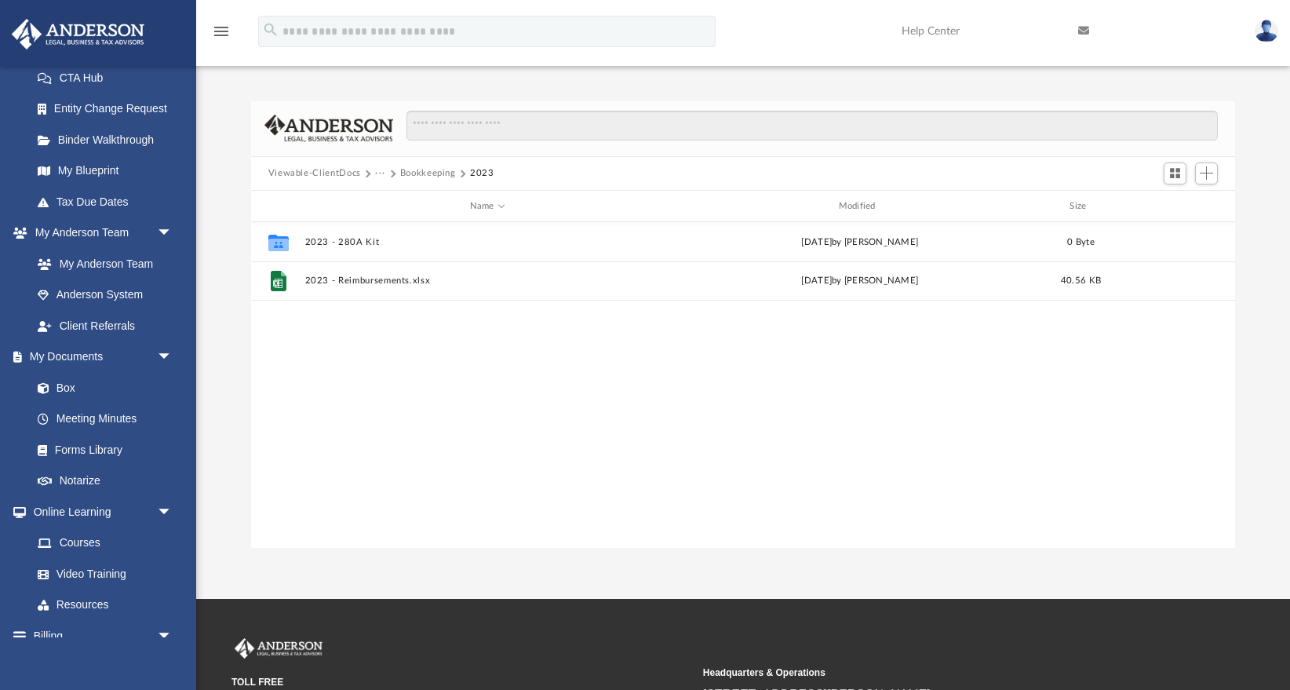
scroll to position [356, 984]
click at [437, 171] on button "Bookkeeping" at bounding box center [428, 173] width 56 height 14
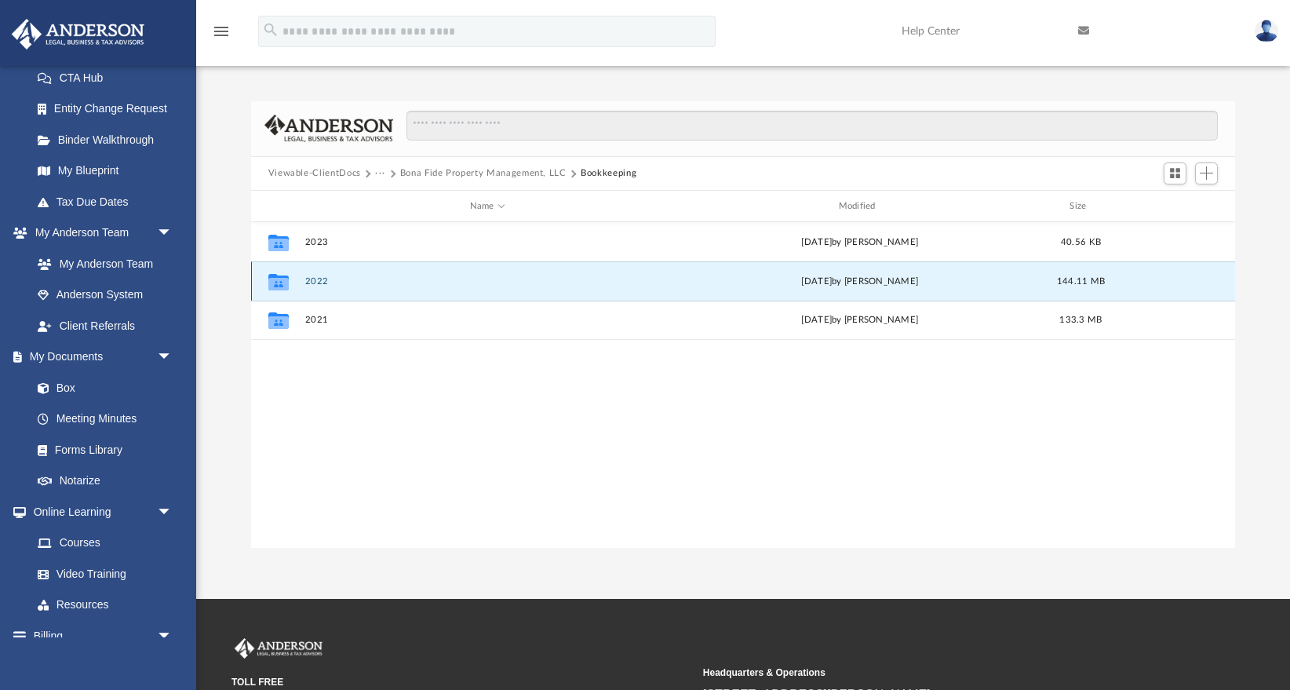
click at [315, 281] on button "2022" at bounding box center [488, 281] width 366 height 10
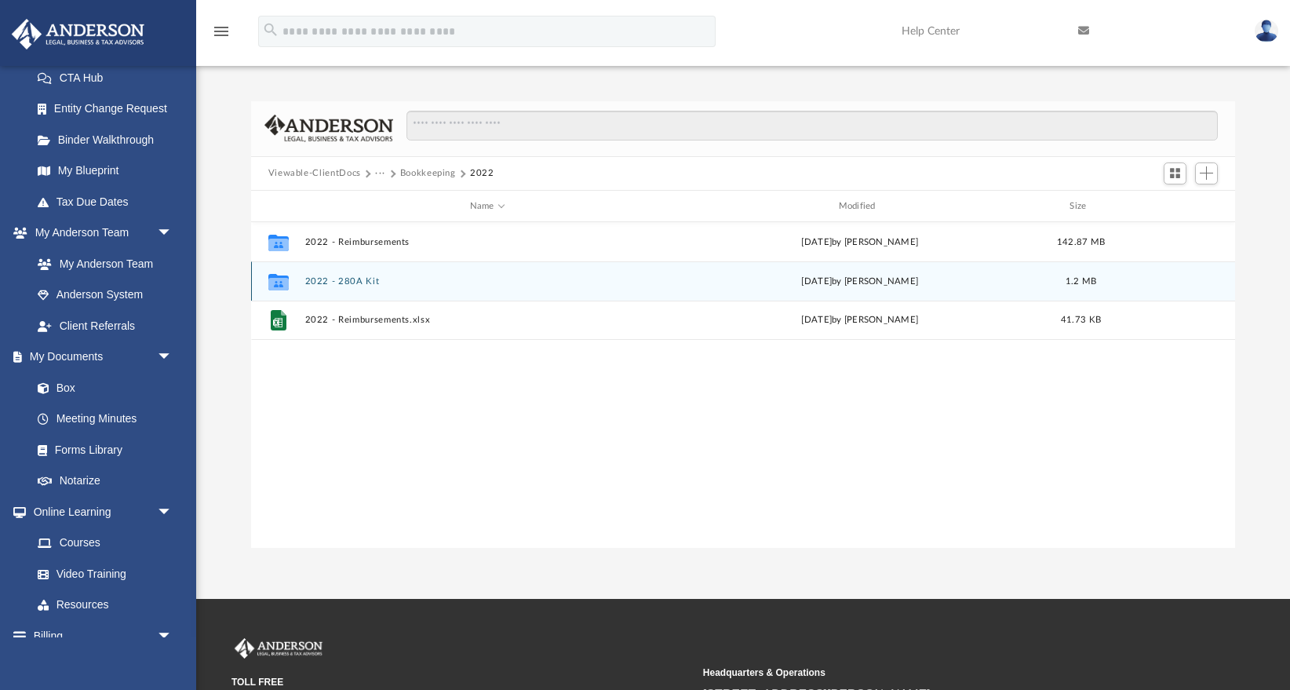
click at [364, 279] on button "2022 - 280A Kit" at bounding box center [488, 281] width 366 height 10
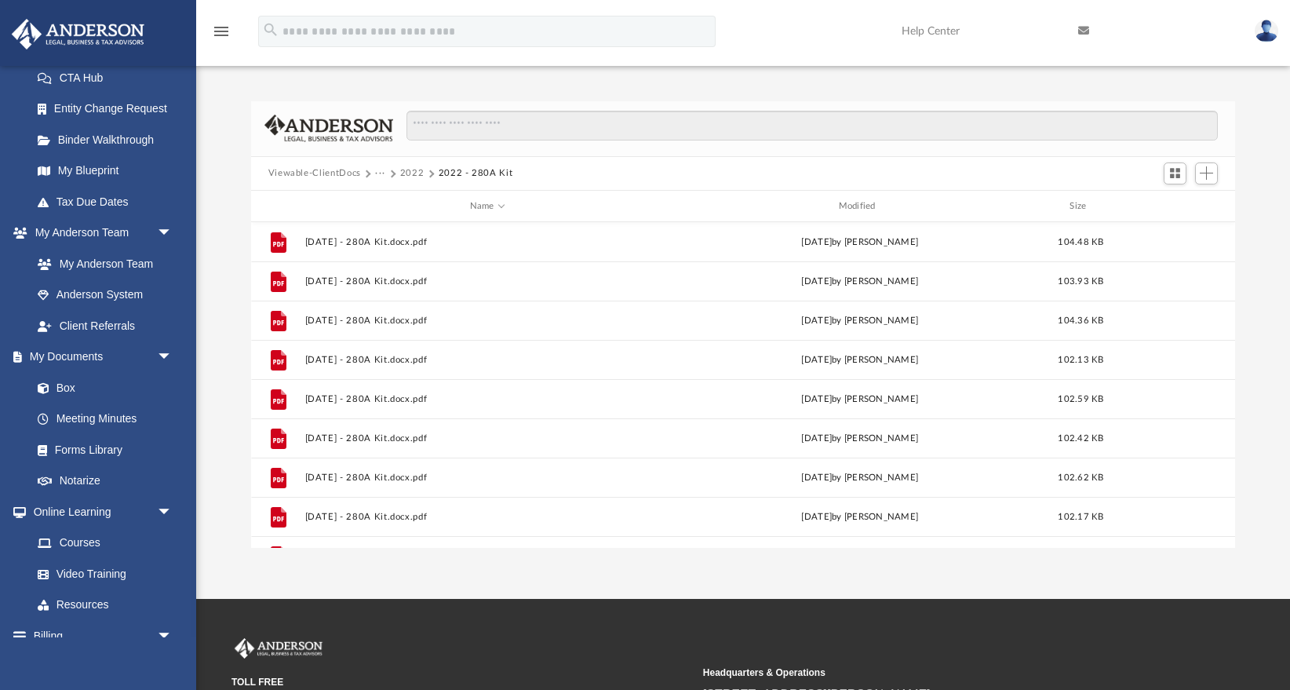
click at [414, 170] on button "2022" at bounding box center [412, 173] width 24 height 14
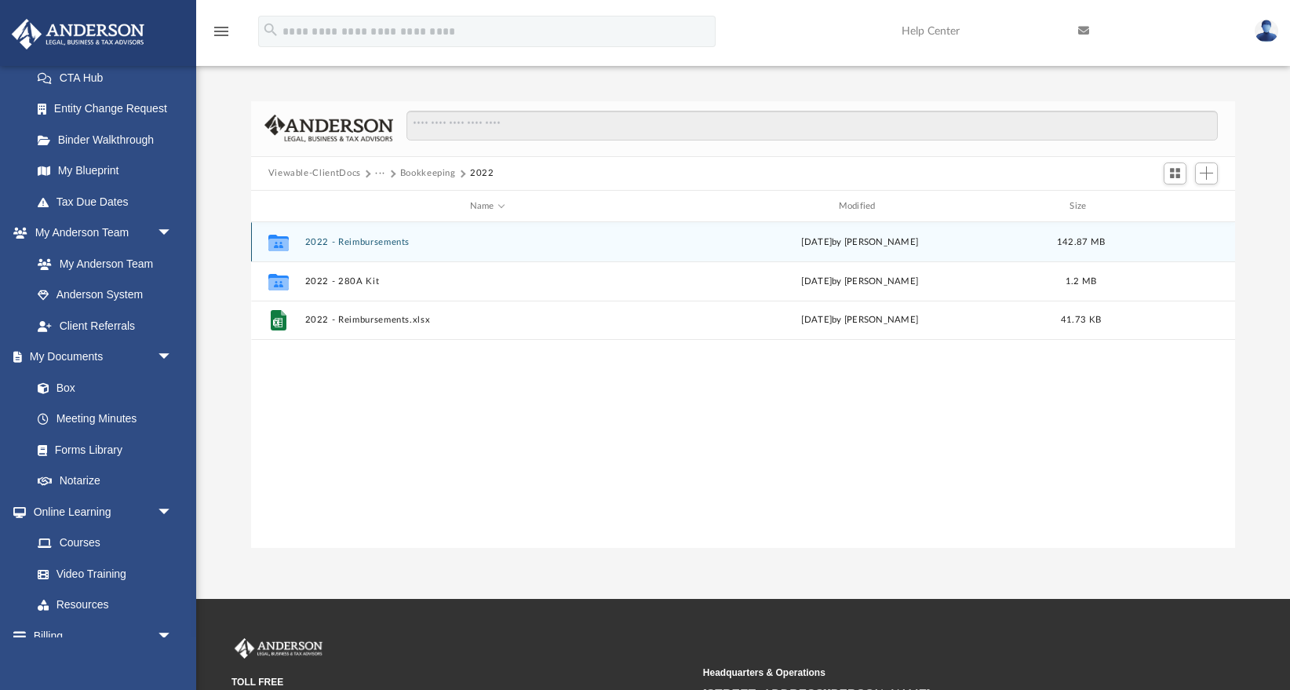
click at [384, 246] on button "2022 - Reimbursements" at bounding box center [488, 242] width 366 height 10
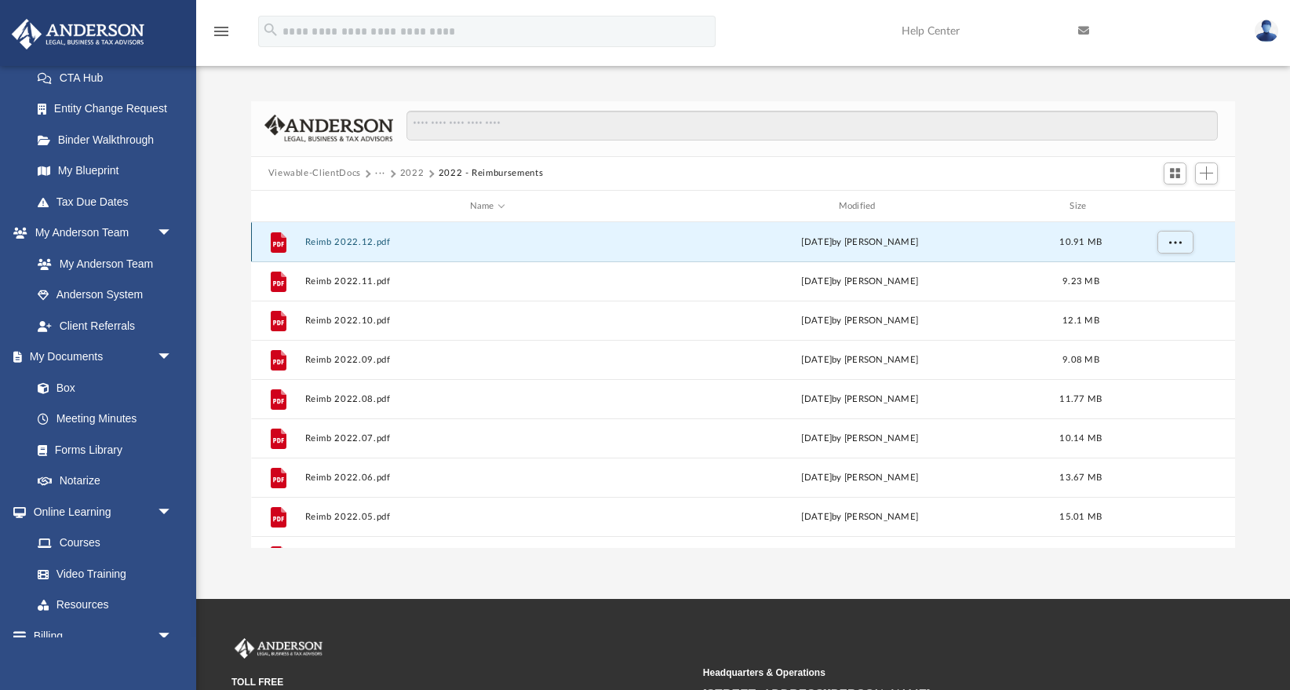
click at [372, 245] on button "Reimb 2022.12.pdf" at bounding box center [488, 242] width 366 height 10
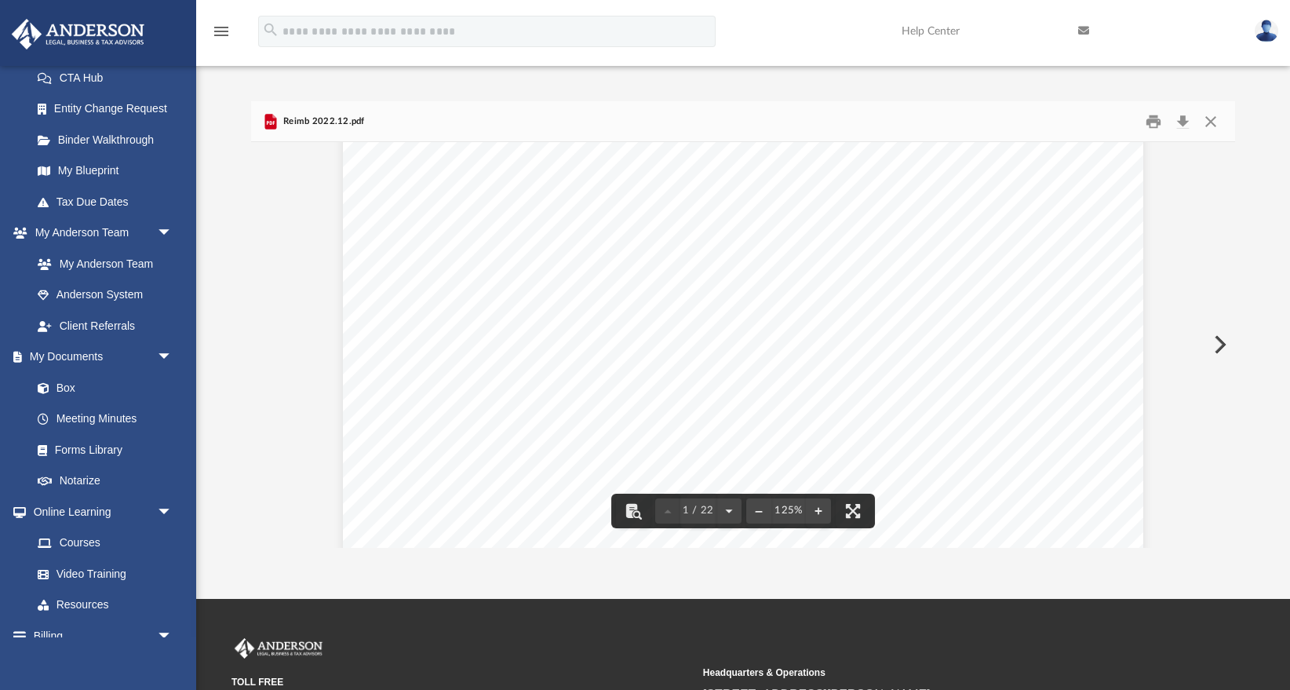
scroll to position [0, 0]
click at [1214, 116] on button "Close" at bounding box center [1211, 121] width 28 height 24
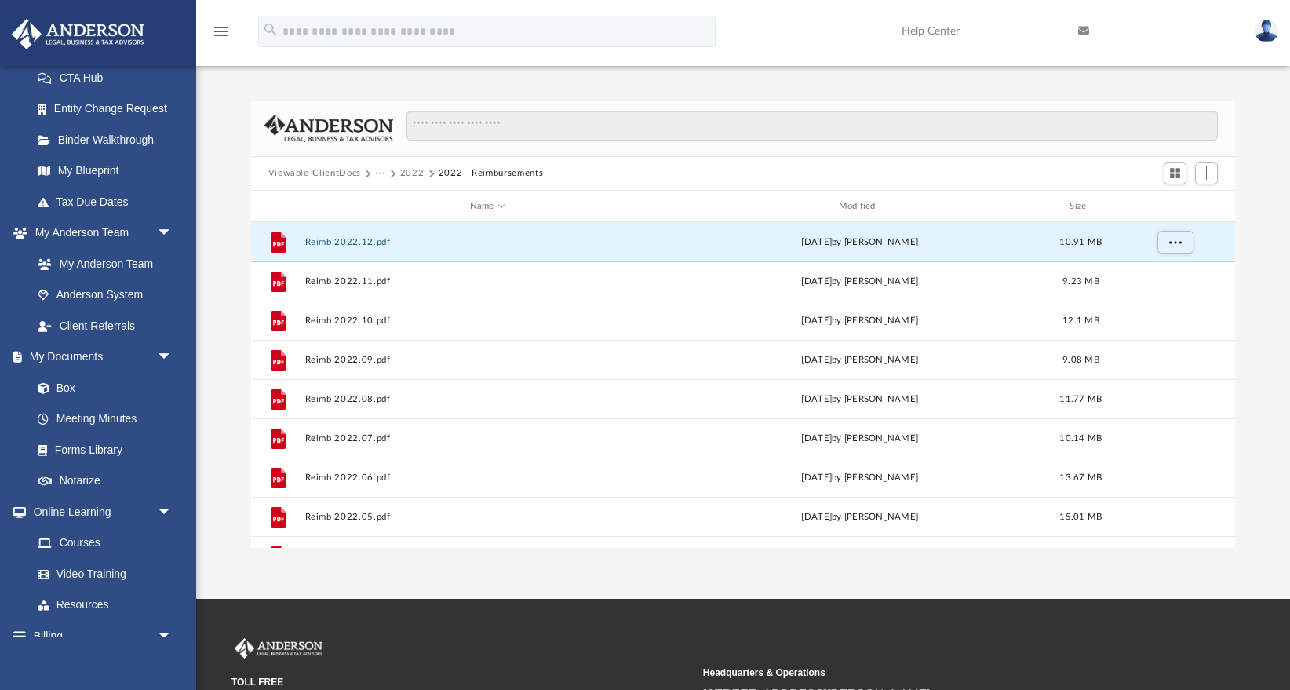
click at [407, 170] on button "2022" at bounding box center [412, 173] width 24 height 14
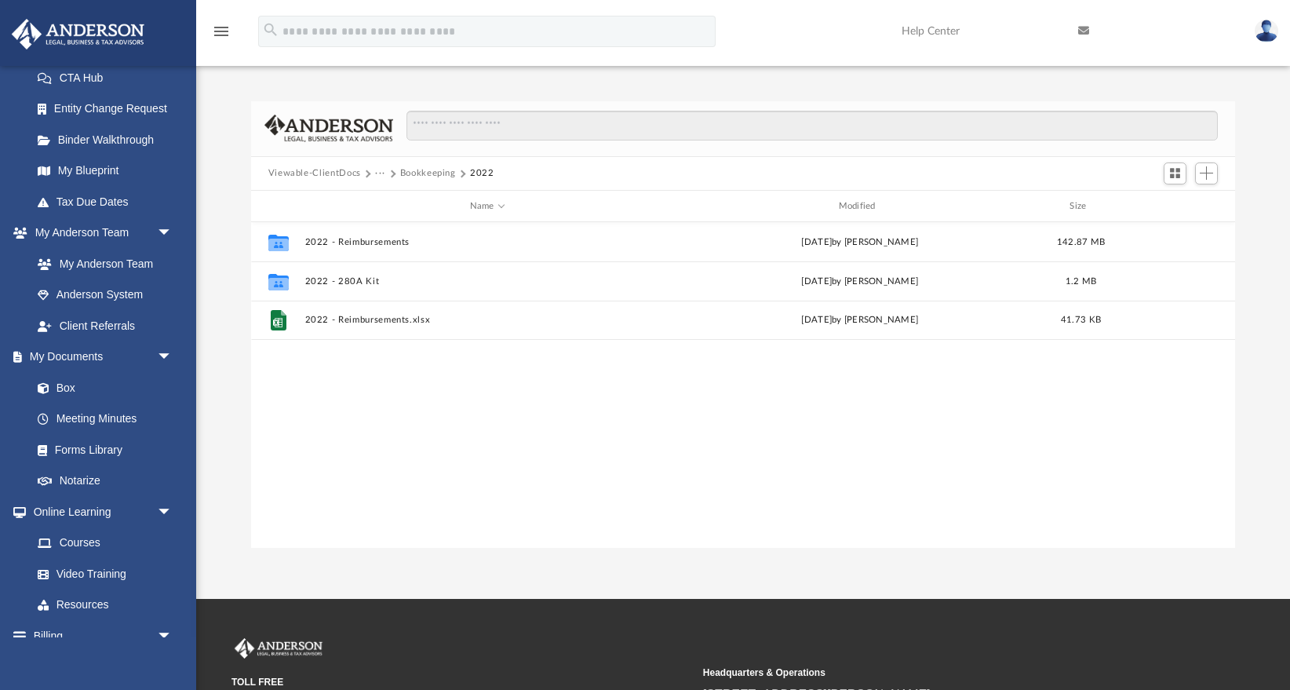
click at [434, 172] on button "Bookkeeping" at bounding box center [428, 173] width 56 height 14
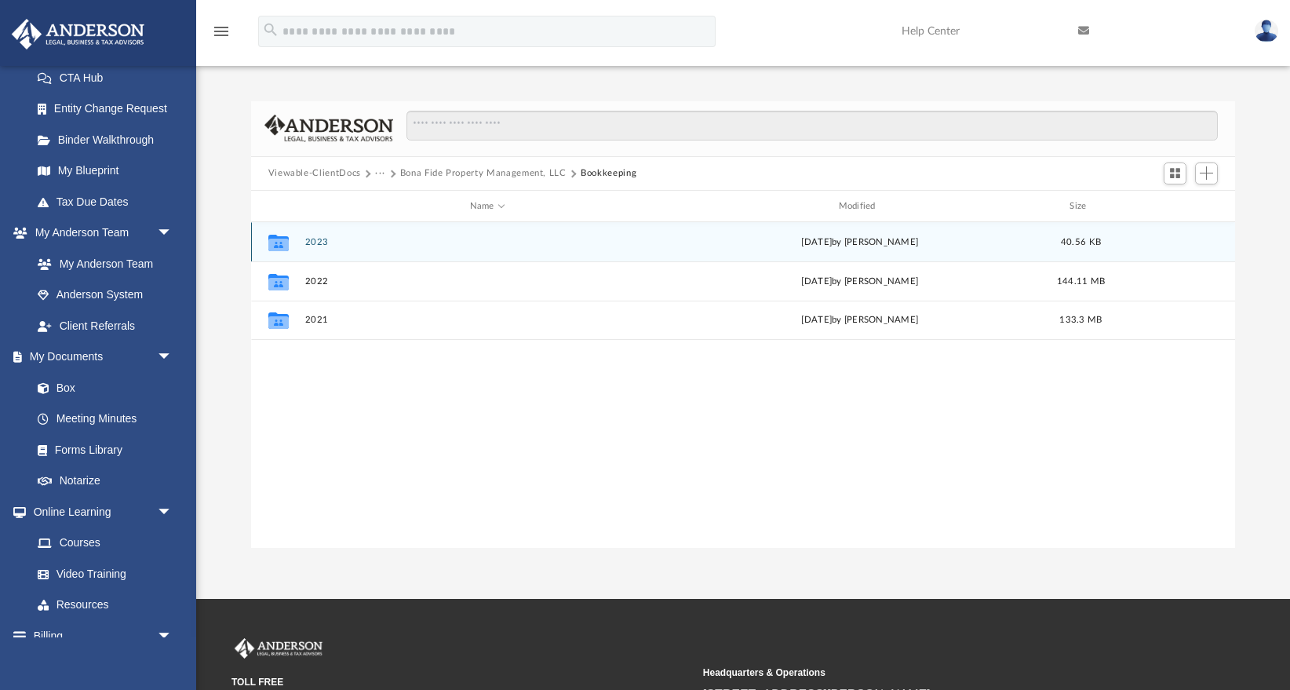
click at [313, 237] on button "2023" at bounding box center [488, 242] width 366 height 10
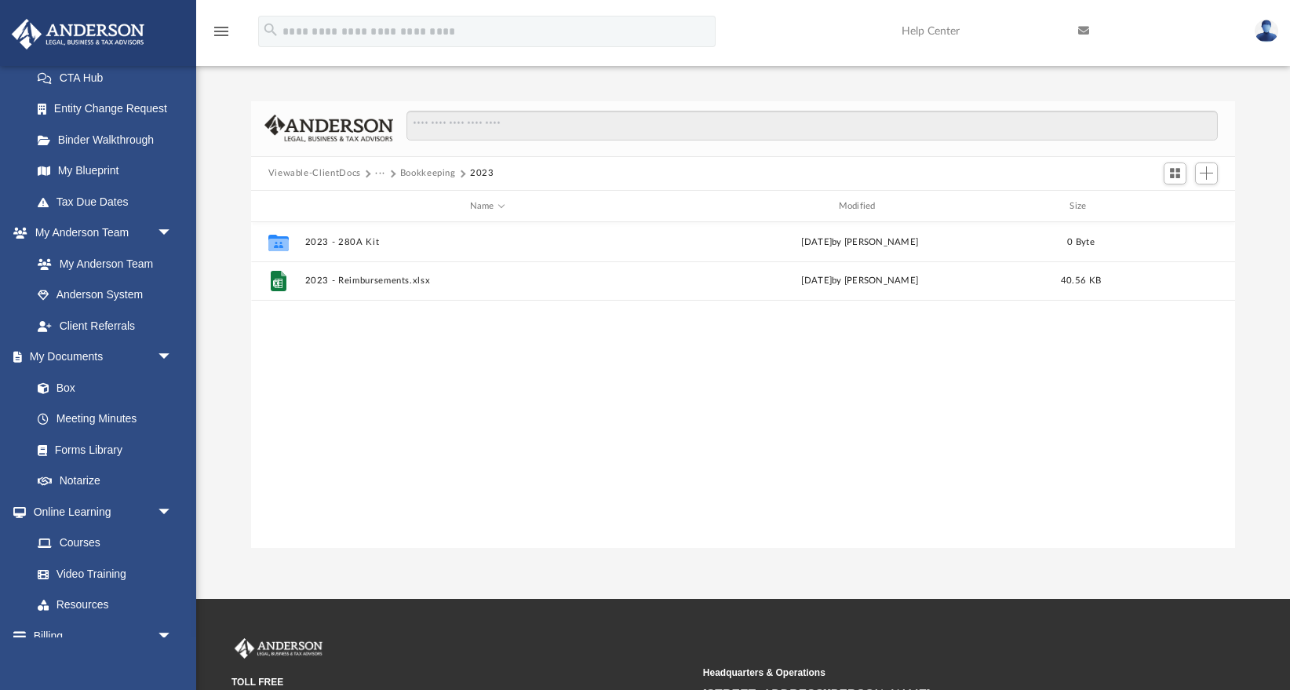
click at [439, 177] on button "Bookkeeping" at bounding box center [428, 173] width 56 height 14
click at [439, 177] on button "Bona Fide Property Management, LLC" at bounding box center [483, 173] width 166 height 14
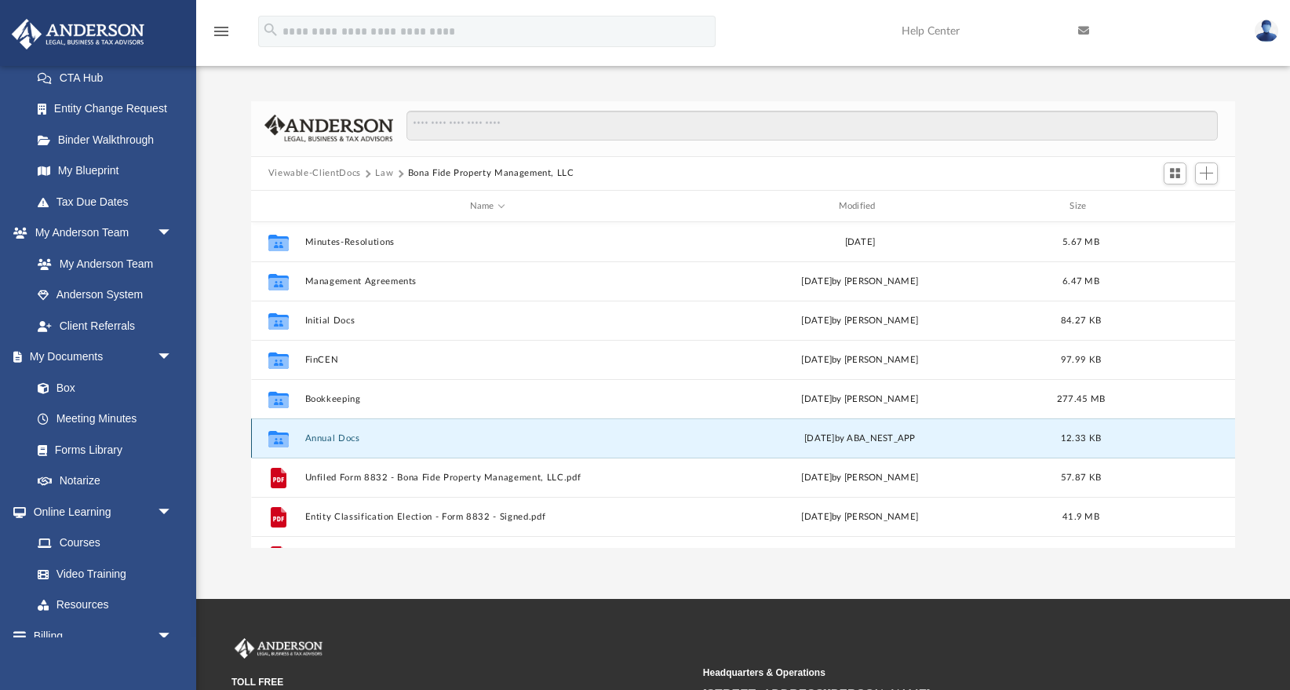
click at [325, 443] on button "Annual Docs" at bounding box center [488, 438] width 366 height 10
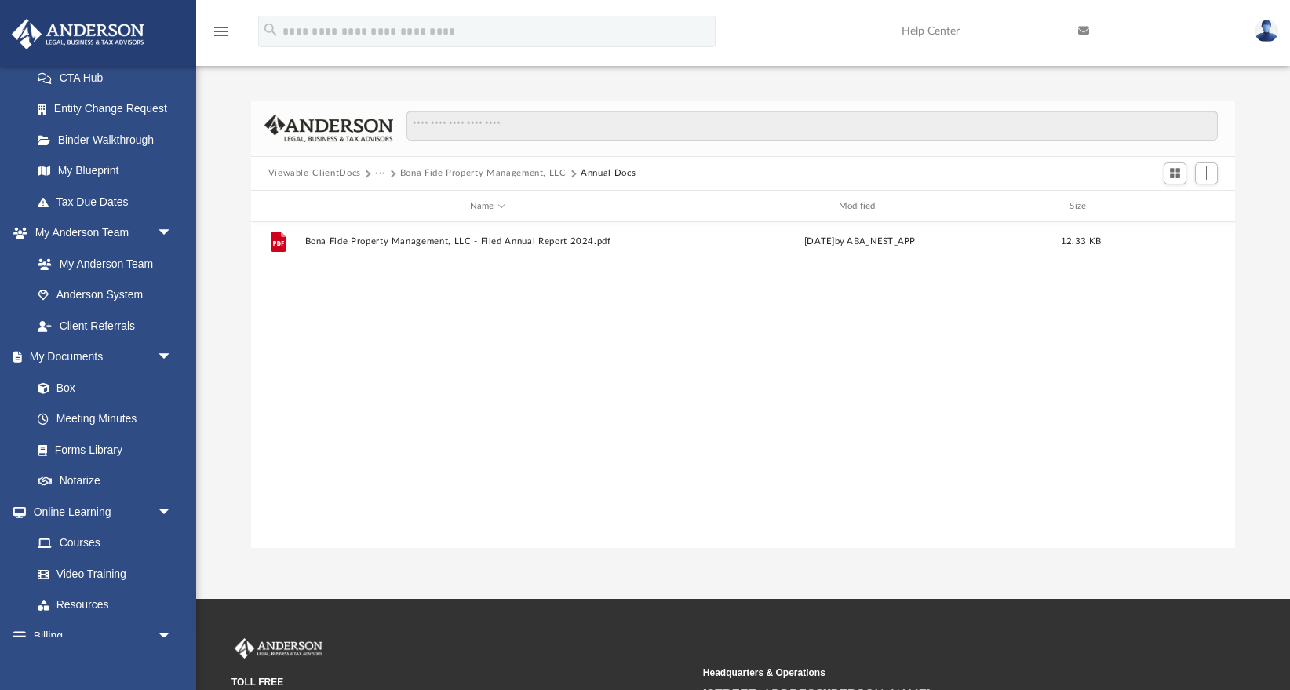
click at [535, 173] on button "Bona Fide Property Management, LLC" at bounding box center [483, 173] width 166 height 14
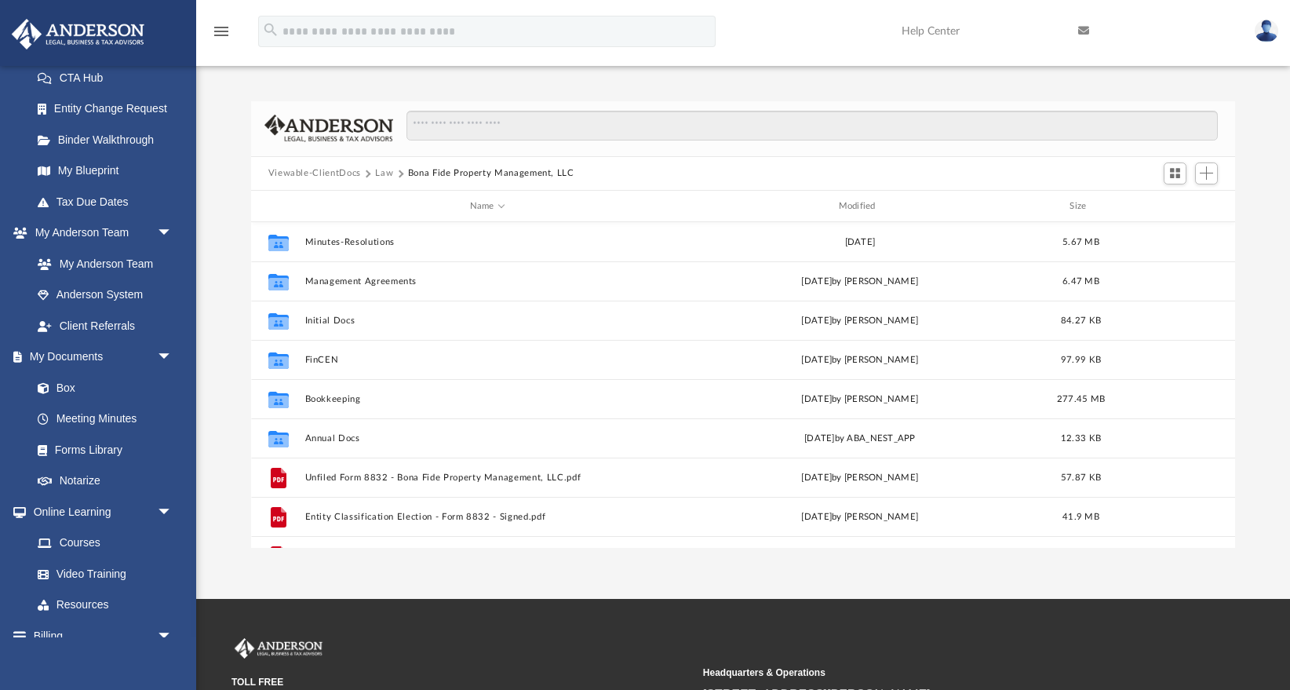
click at [344, 175] on button "Viewable-ClientDocs" at bounding box center [314, 173] width 93 height 14
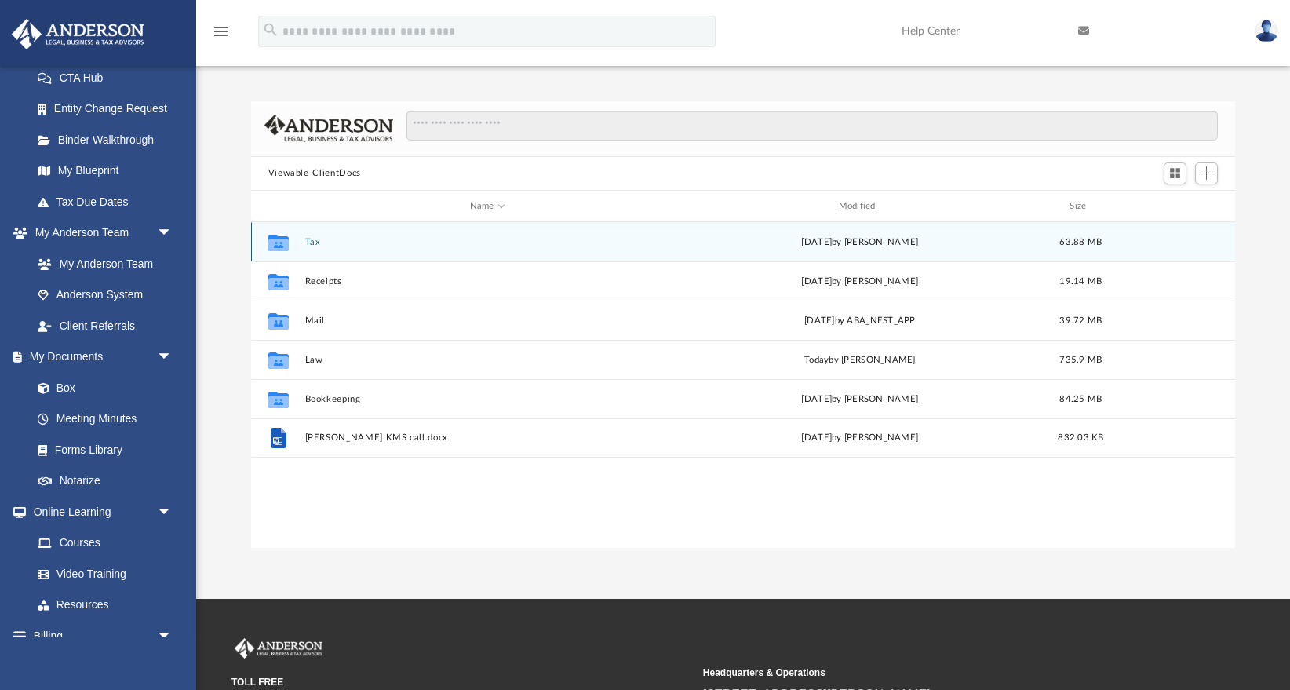
click at [316, 239] on button "Tax" at bounding box center [488, 242] width 366 height 10
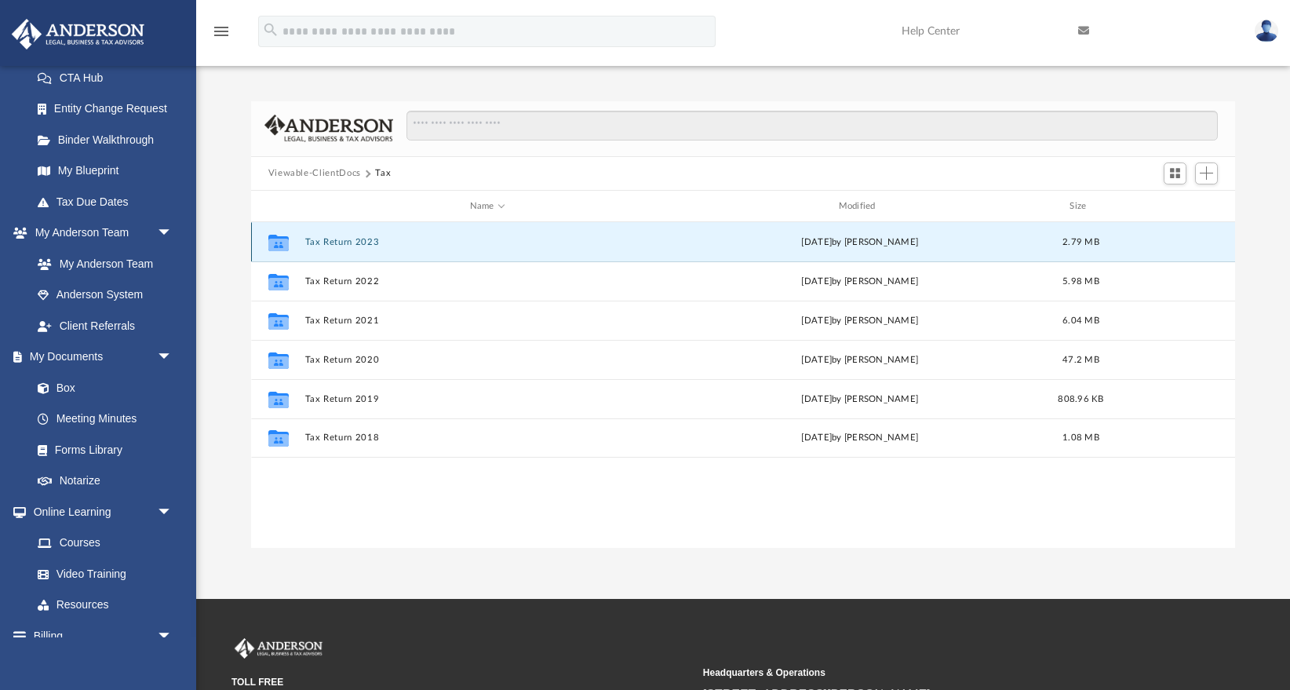
click at [340, 238] on button "Tax Return 2023" at bounding box center [488, 242] width 366 height 10
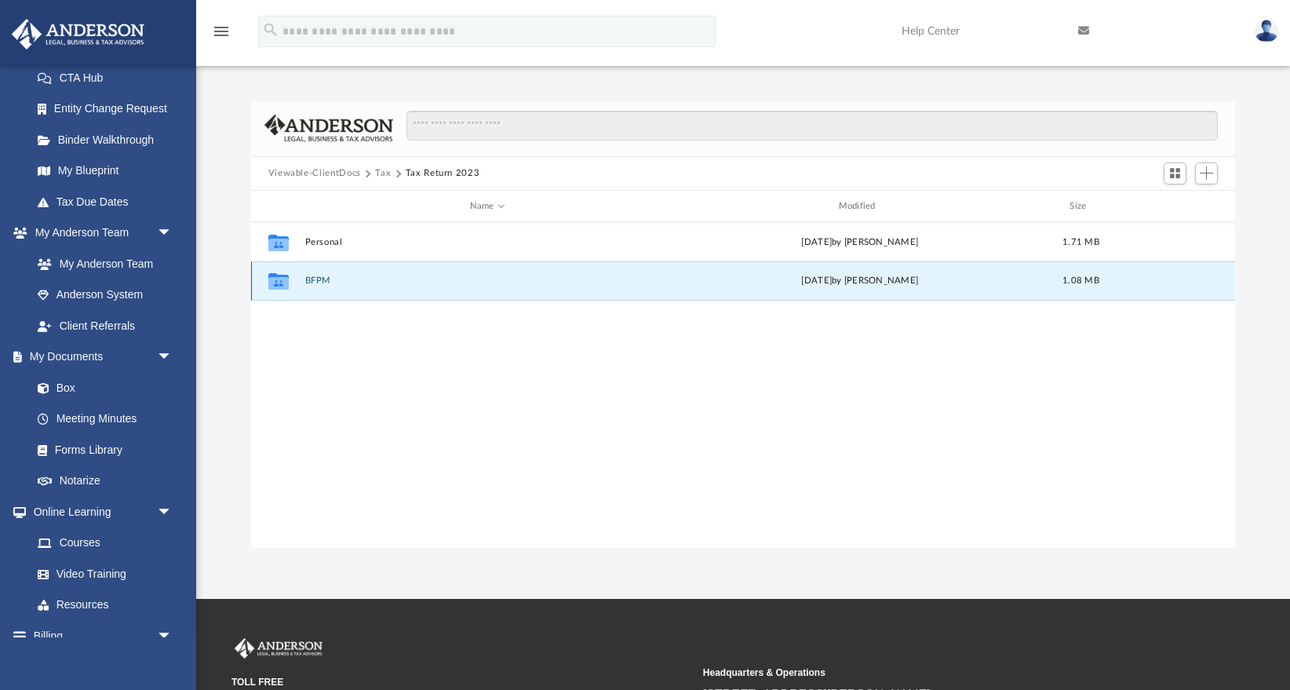
click at [323, 277] on button "BFPM" at bounding box center [488, 281] width 366 height 10
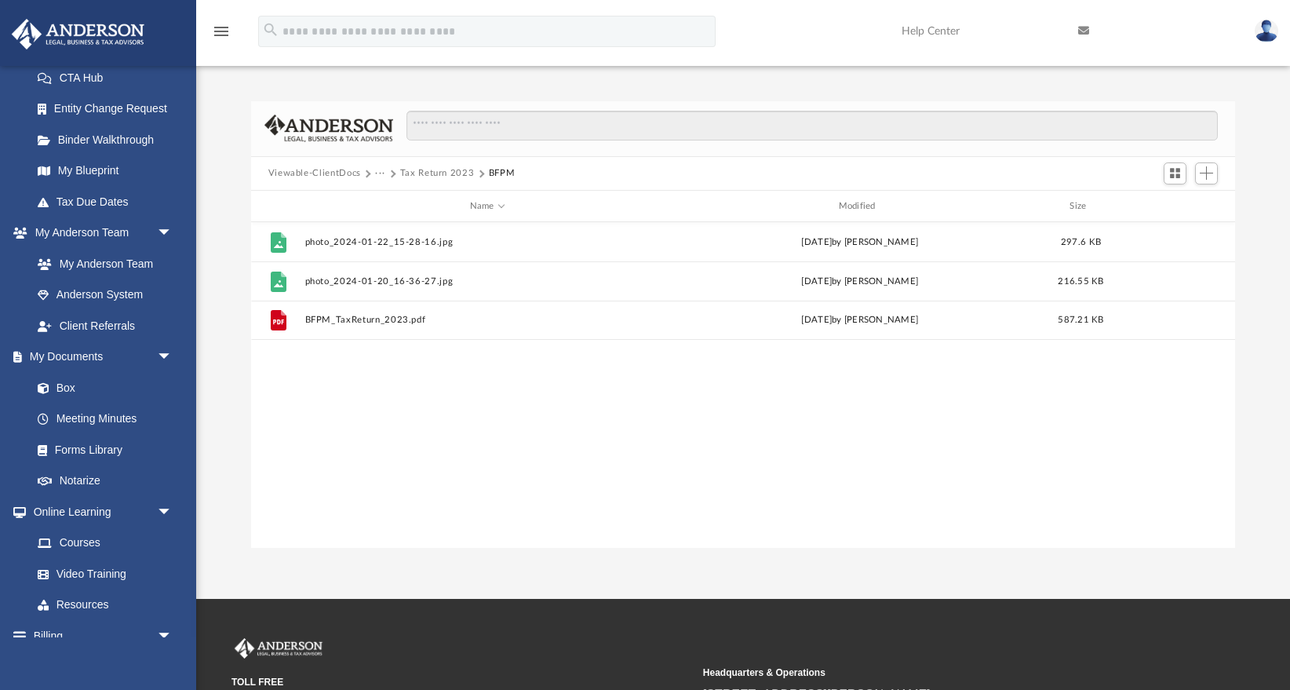
click at [431, 170] on button "Tax Return 2023" at bounding box center [437, 173] width 75 height 14
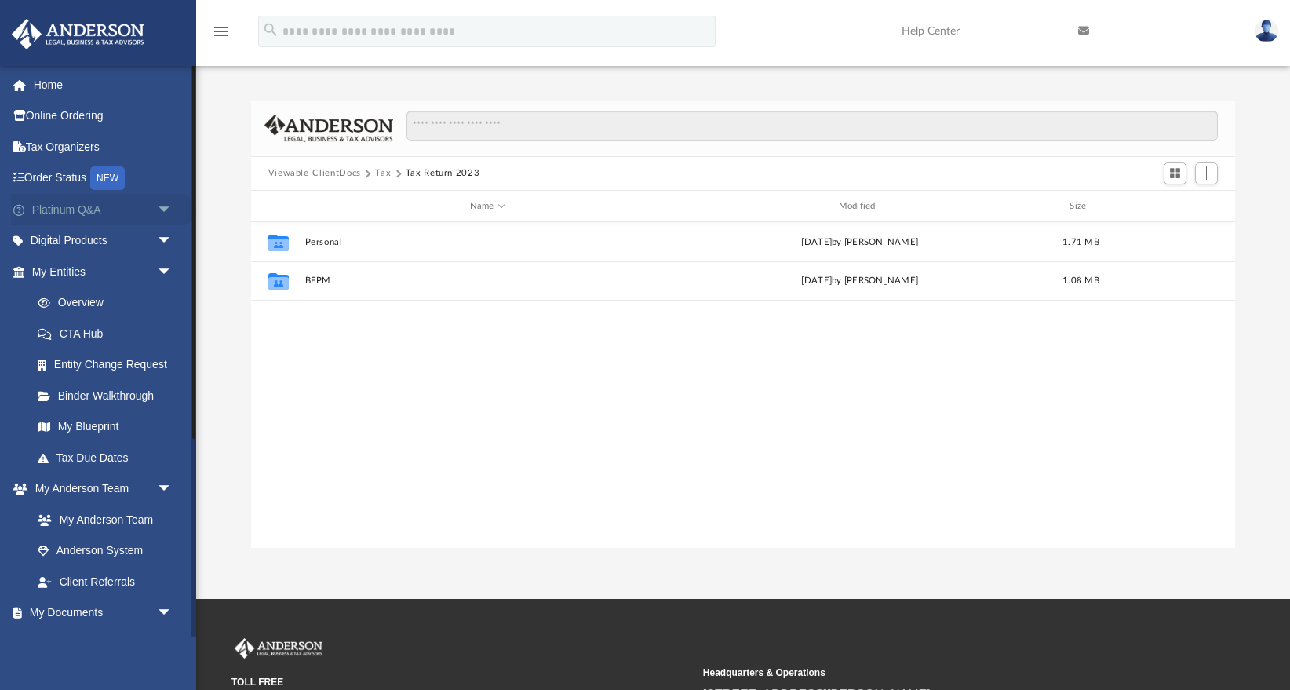
click at [100, 202] on link "Platinum Q&A arrow_drop_down" at bounding box center [103, 209] width 185 height 31
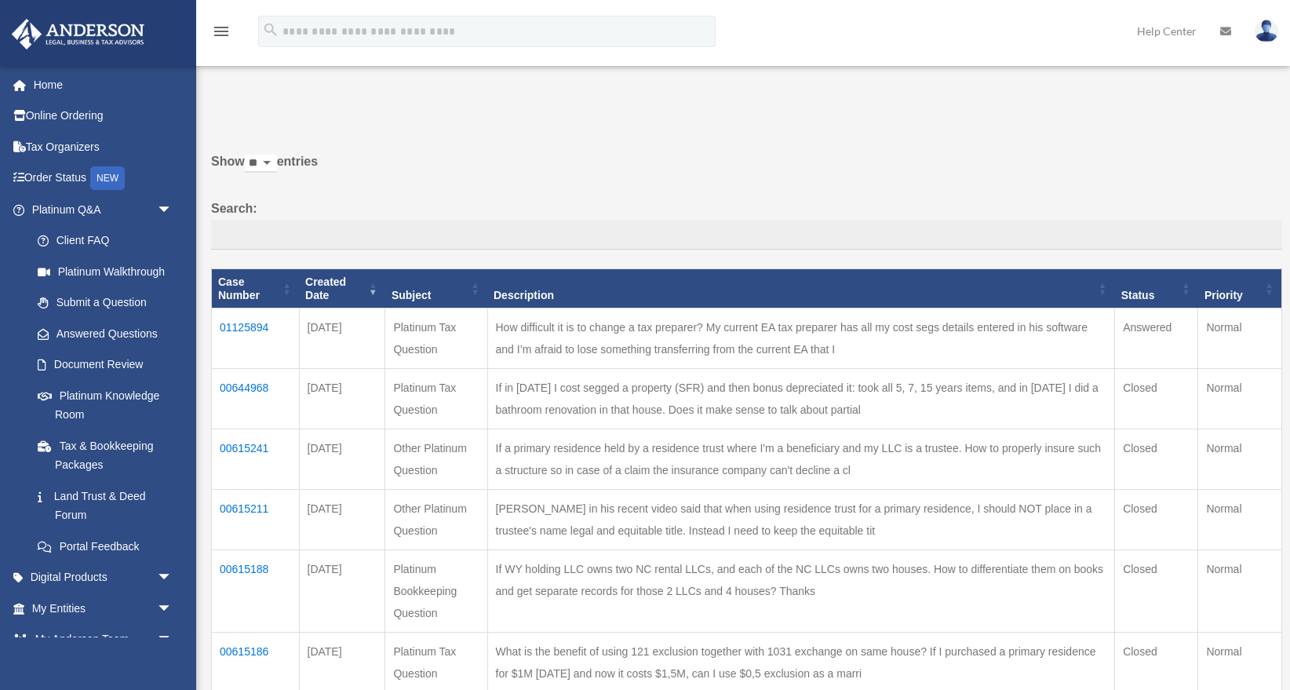
click at [260, 319] on td "01125894" at bounding box center [256, 338] width 88 height 60
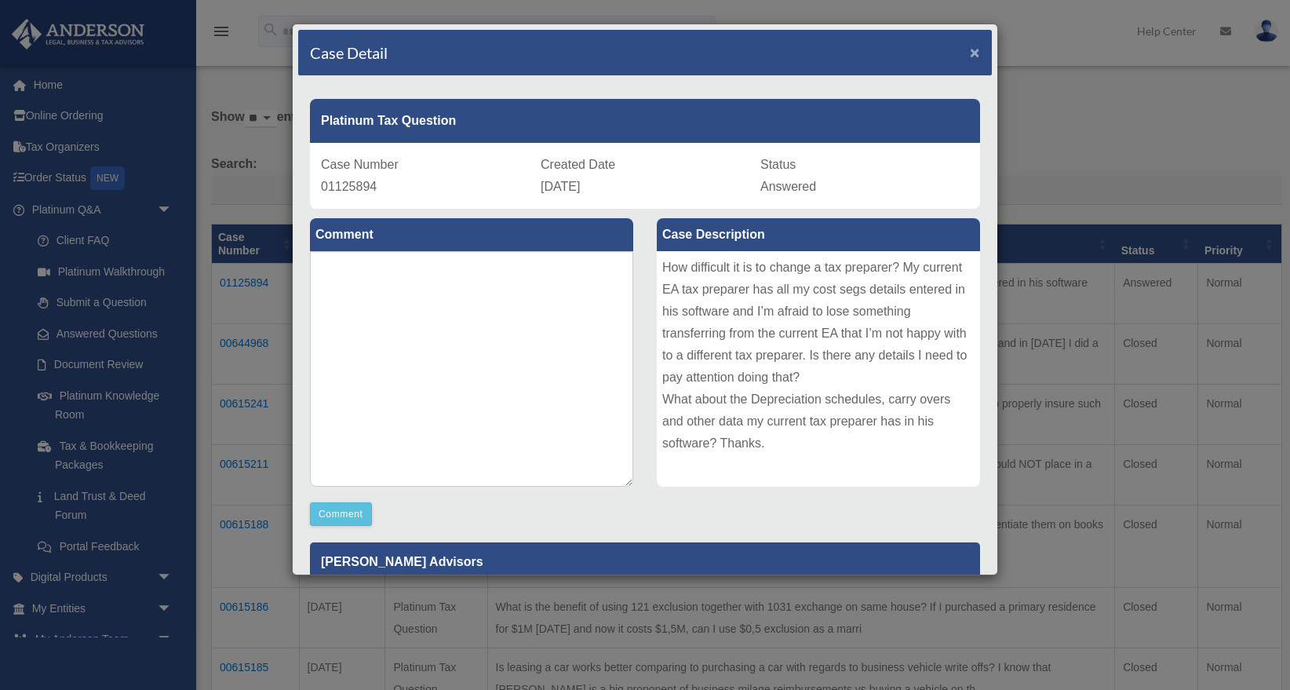
click at [975, 54] on span "×" at bounding box center [975, 52] width 10 height 18
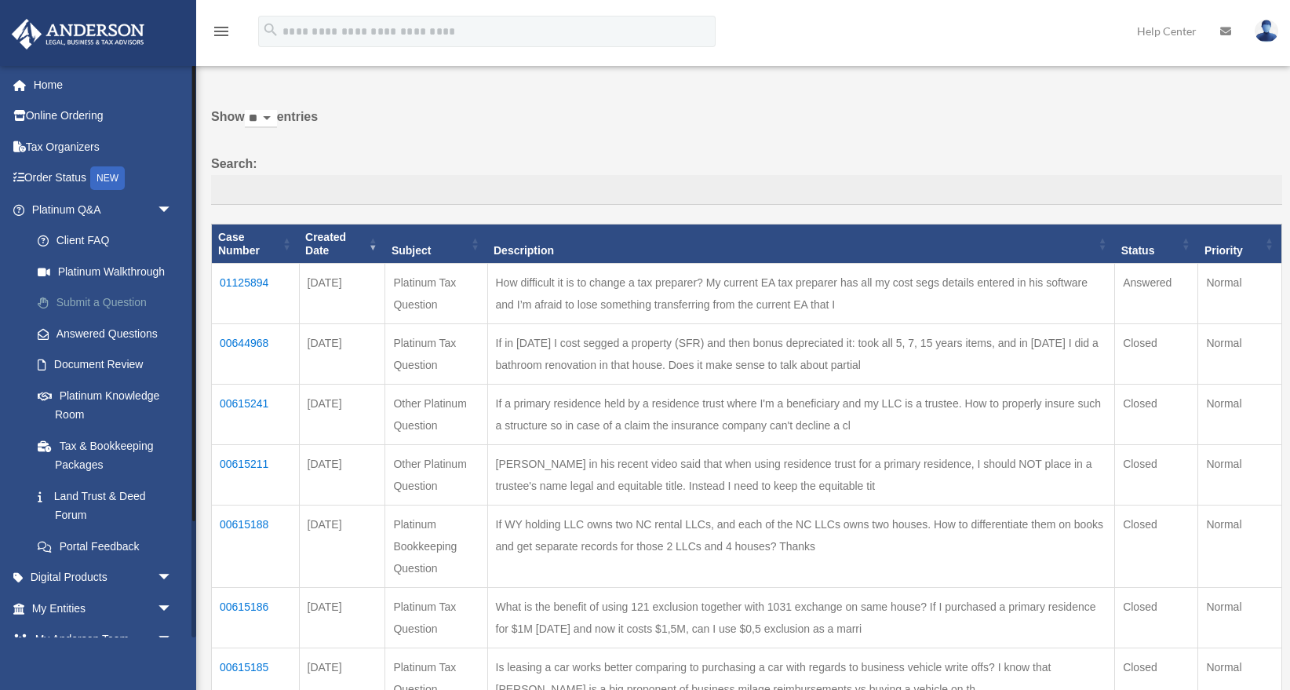
click at [106, 300] on link "Submit a Question" at bounding box center [109, 302] width 174 height 31
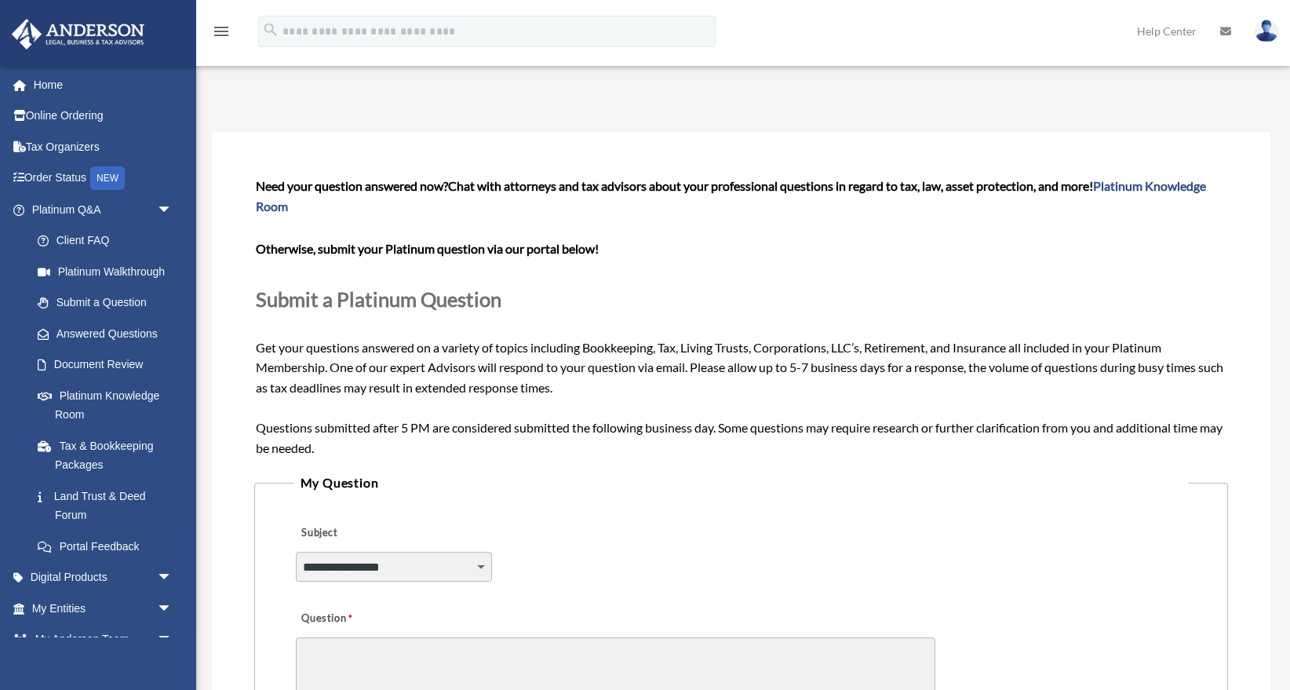
click at [454, 556] on select "**********" at bounding box center [394, 567] width 196 height 30
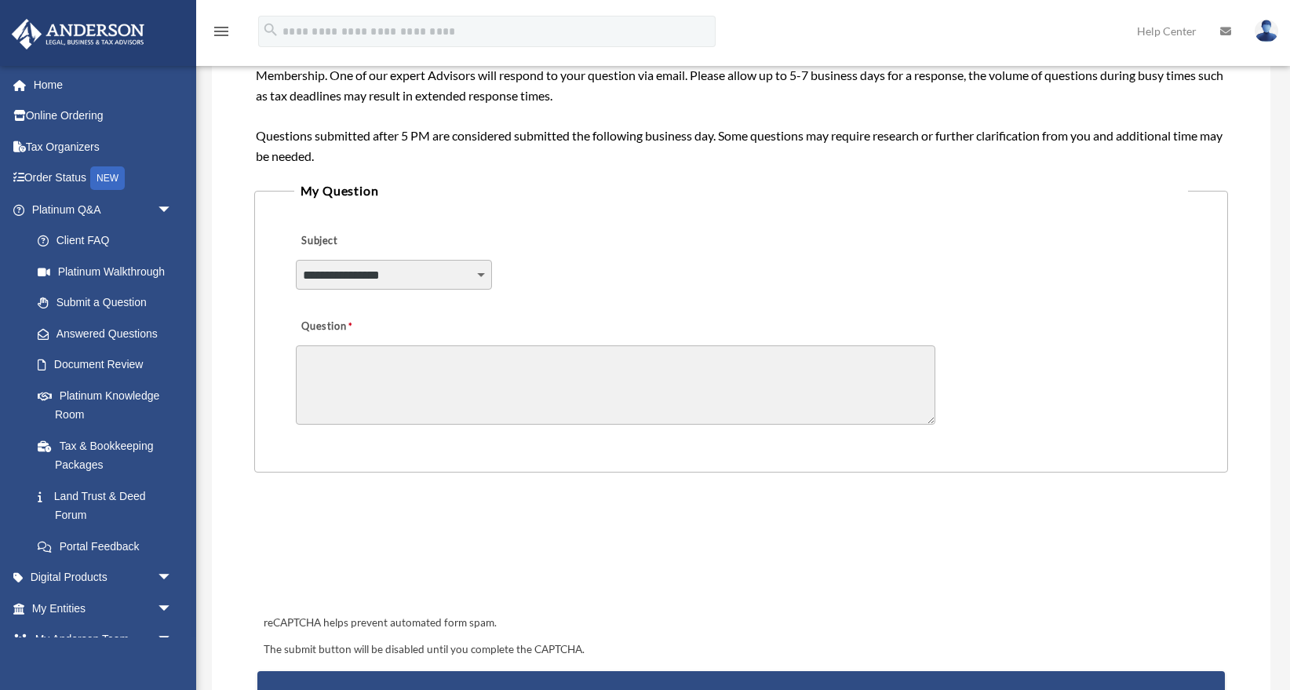
scroll to position [284, 0]
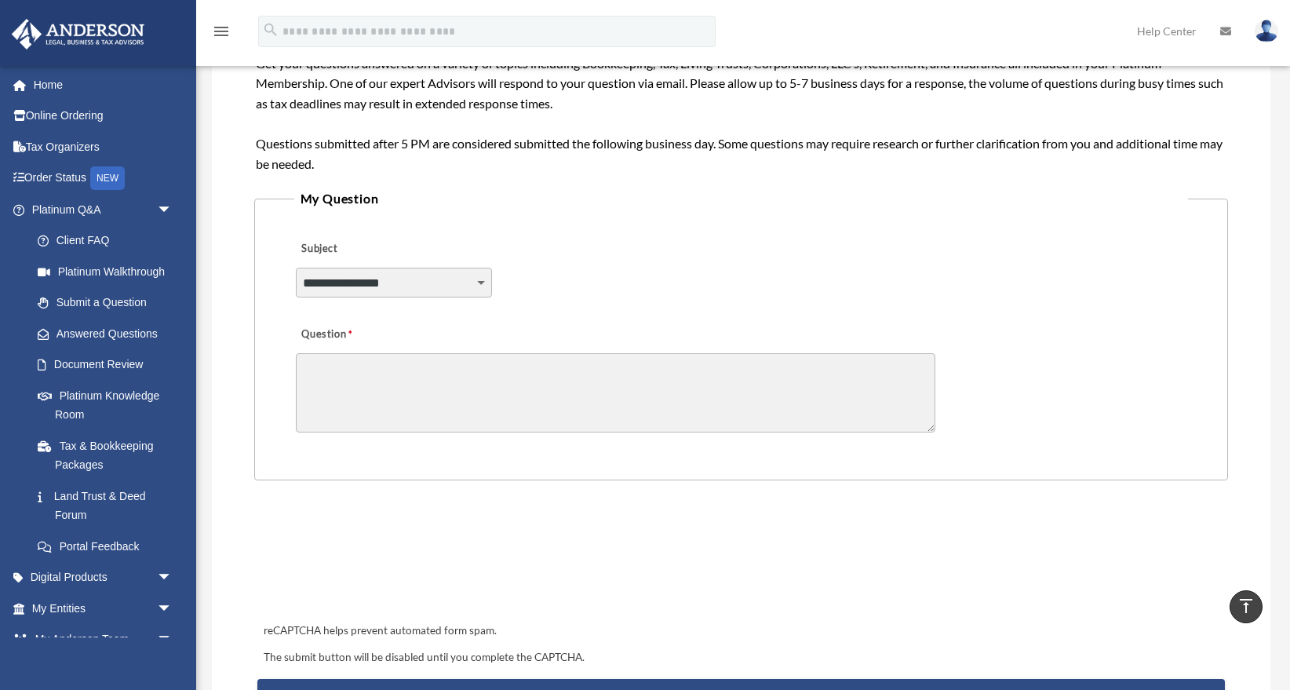
click at [473, 275] on select "**********" at bounding box center [394, 283] width 196 height 30
select select "******"
click at [463, 400] on textarea "Question" at bounding box center [616, 392] width 640 height 79
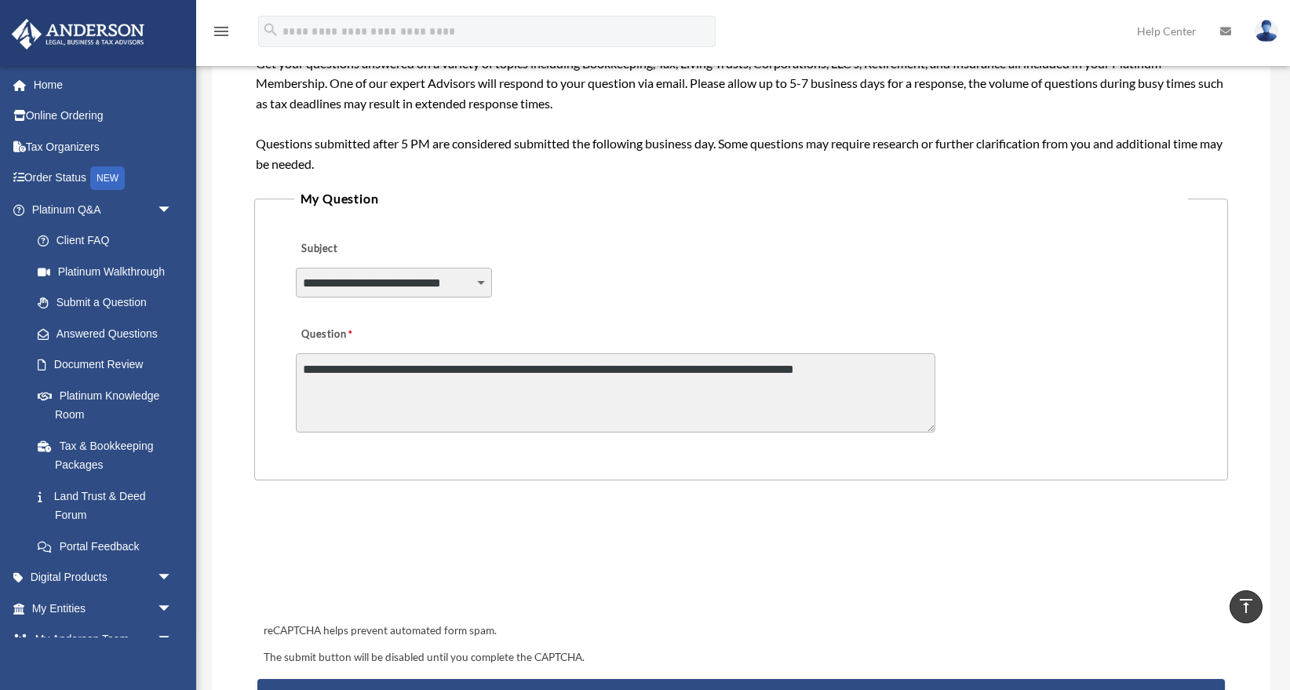
type textarea "**********"
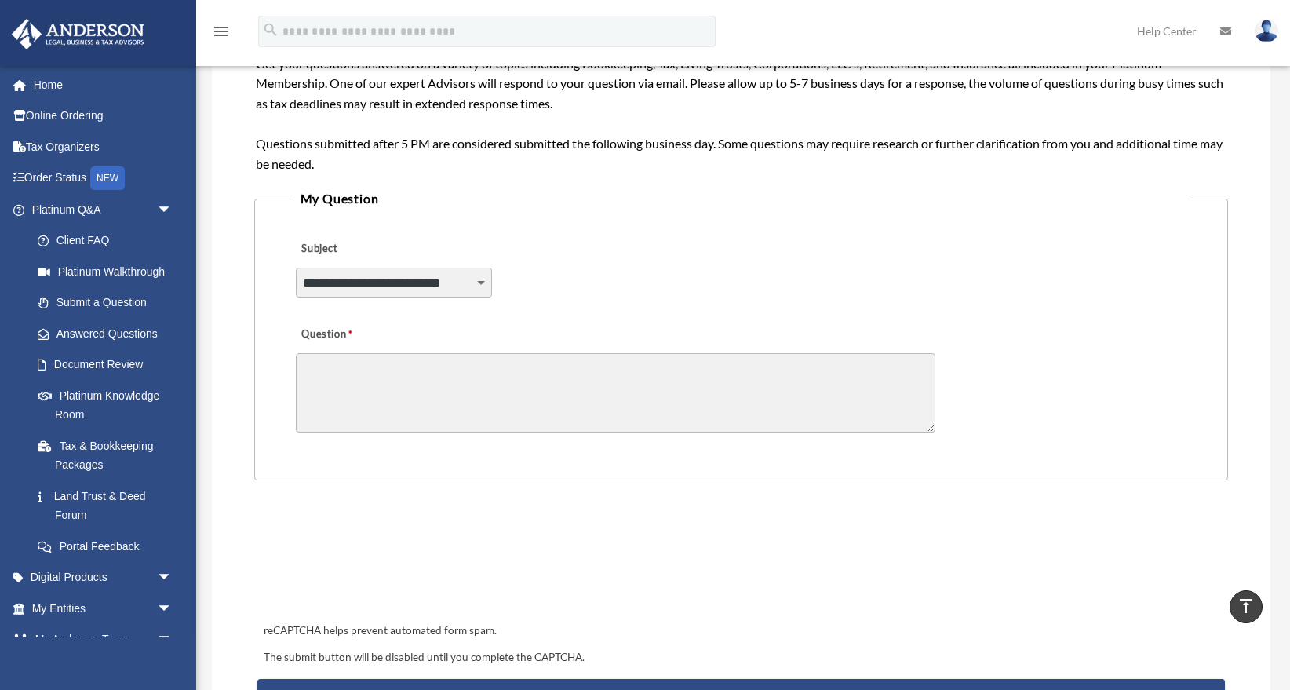
click at [363, 282] on select "**********" at bounding box center [394, 283] width 196 height 30
select select "******"
click at [387, 373] on textarea "Question" at bounding box center [616, 392] width 640 height 79
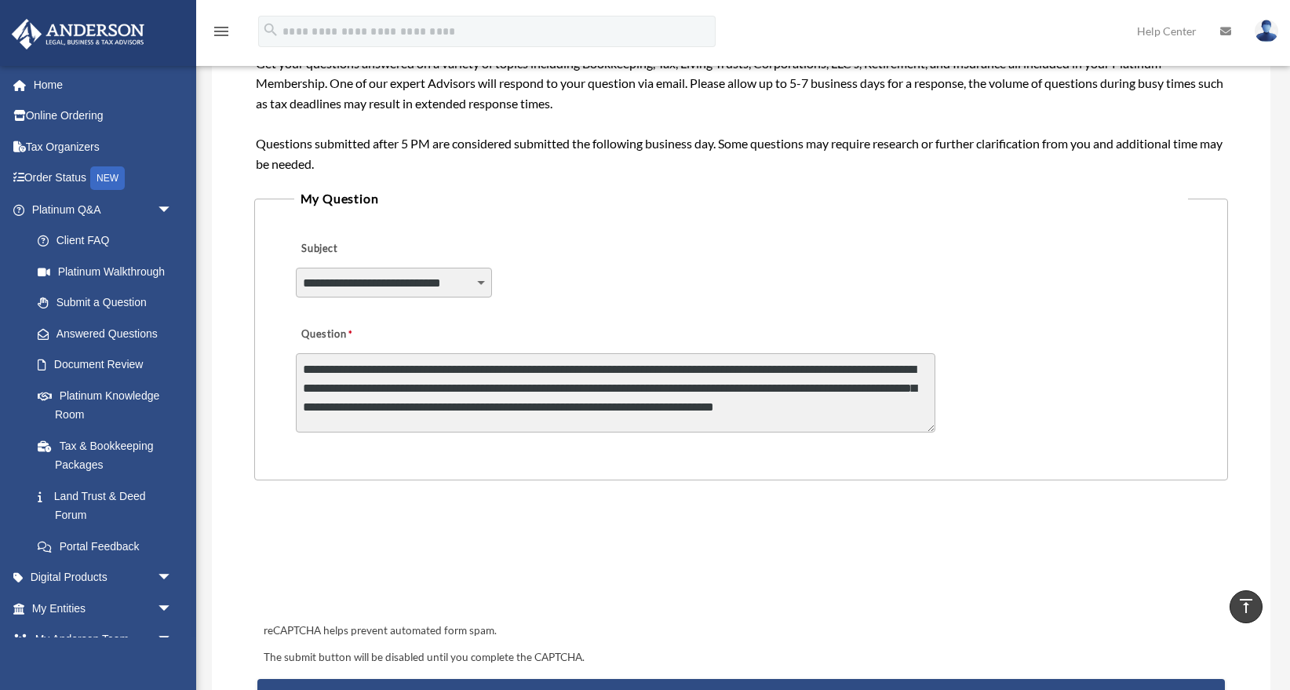
scroll to position [2, 0]
type textarea "**********"
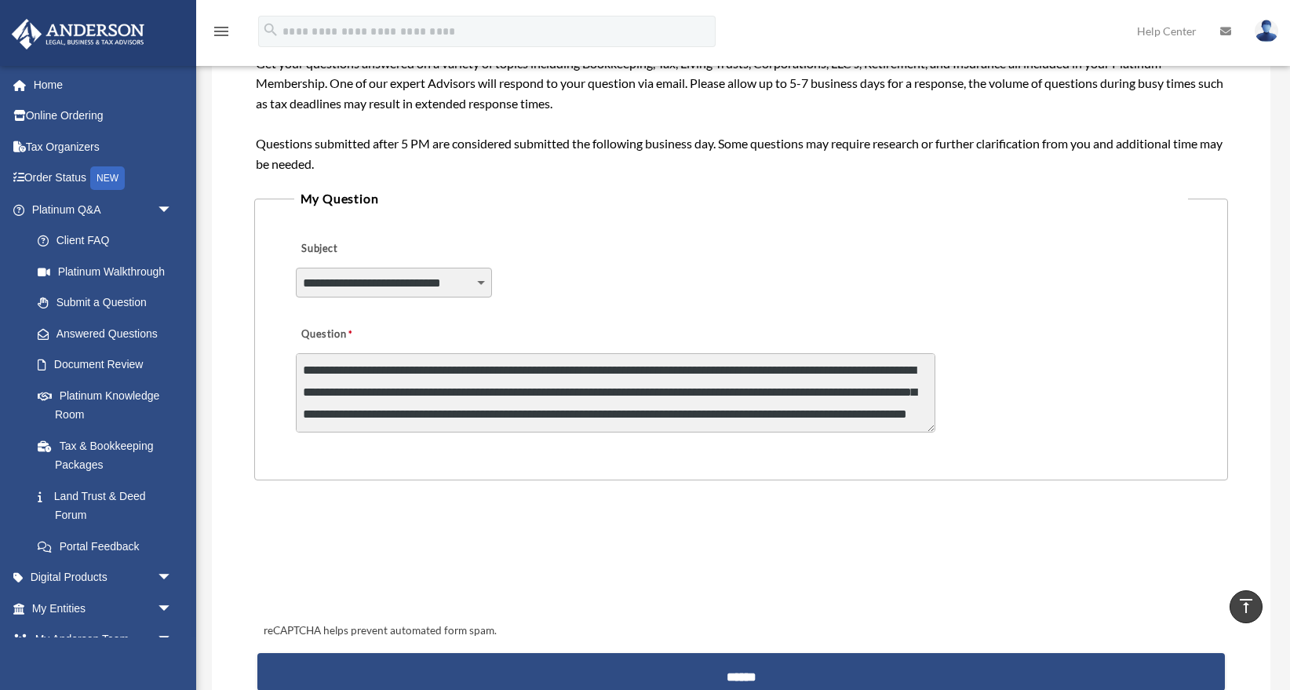
scroll to position [23, 0]
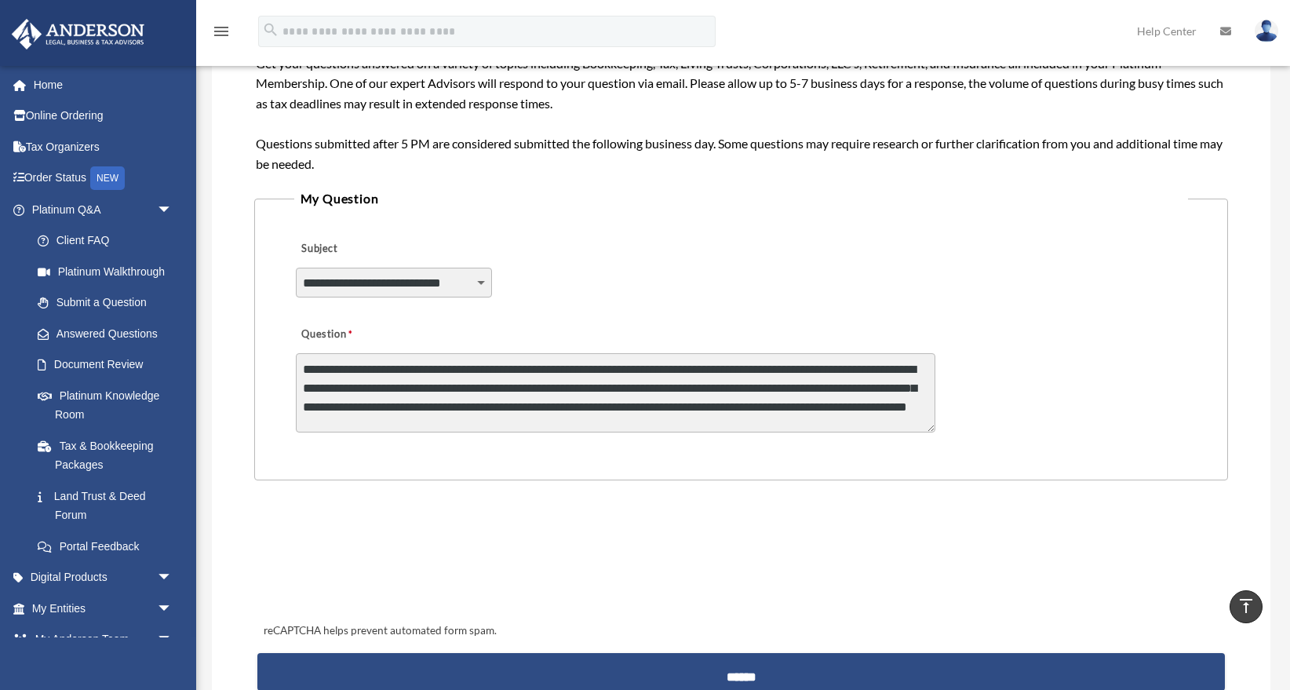
click at [367, 418] on textarea "**********" at bounding box center [616, 392] width 640 height 79
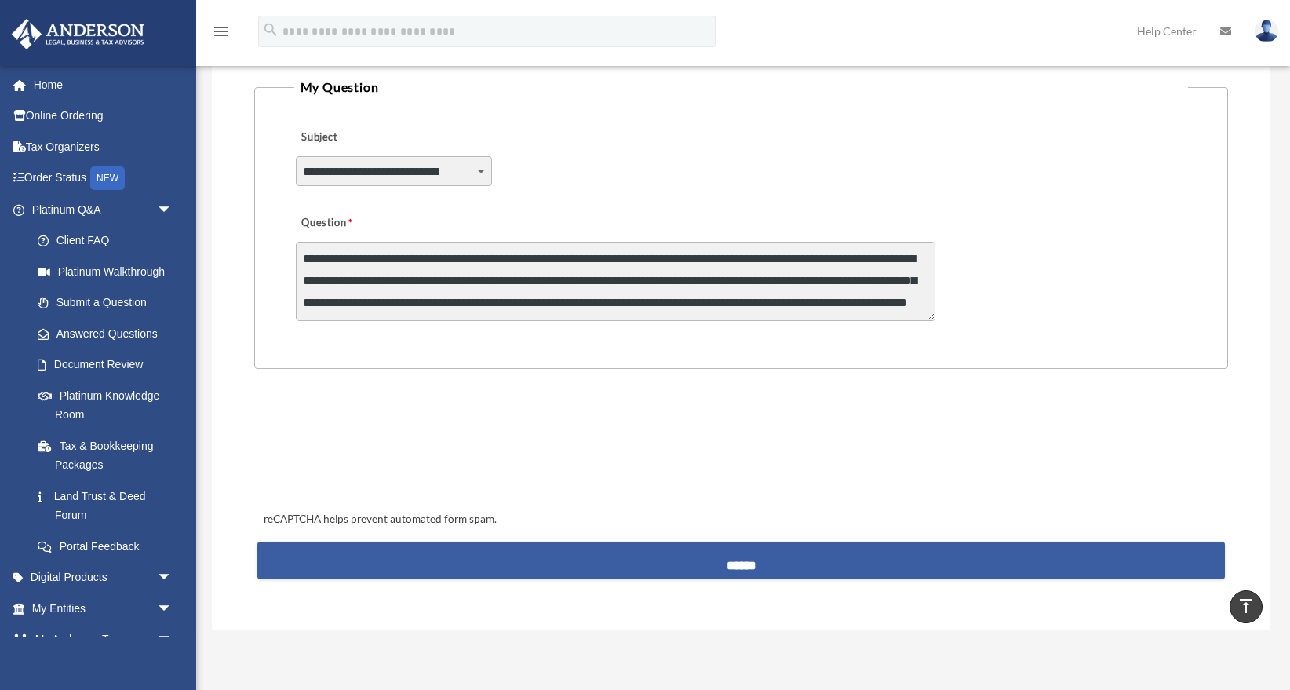
click at [721, 558] on input "******" at bounding box center [741, 561] width 968 height 38
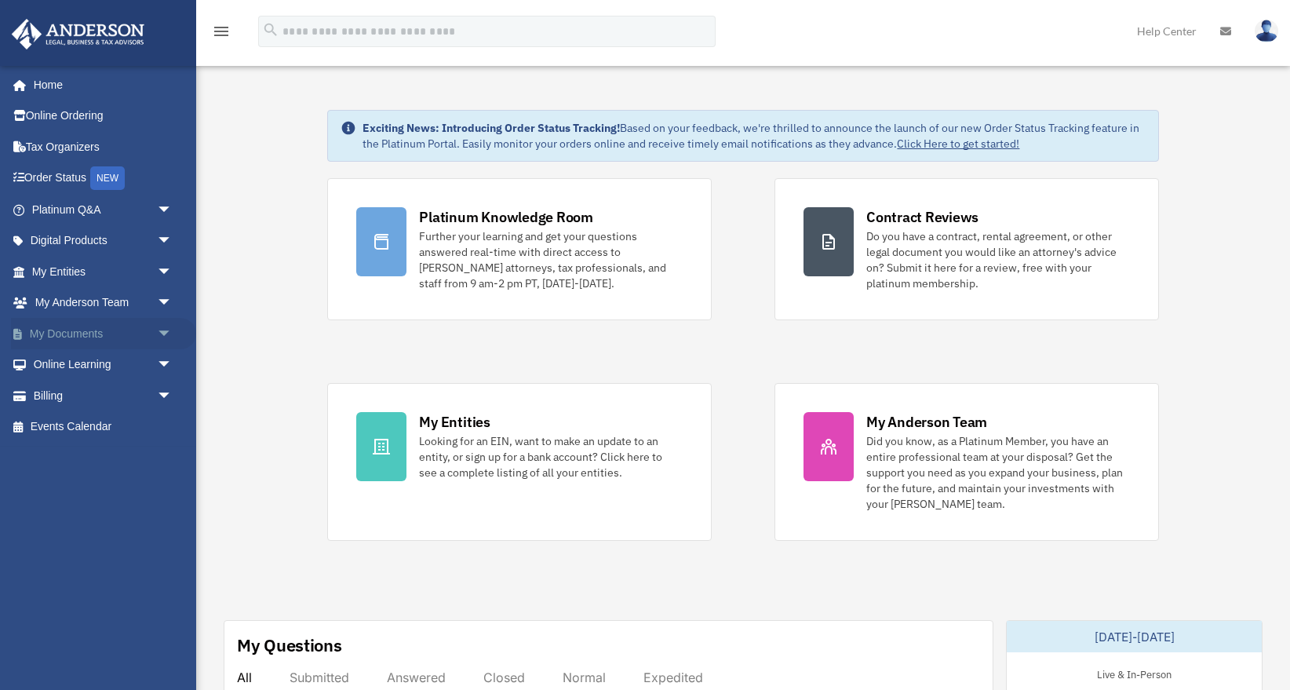
click at [164, 333] on span "arrow_drop_down" at bounding box center [172, 334] width 31 height 32
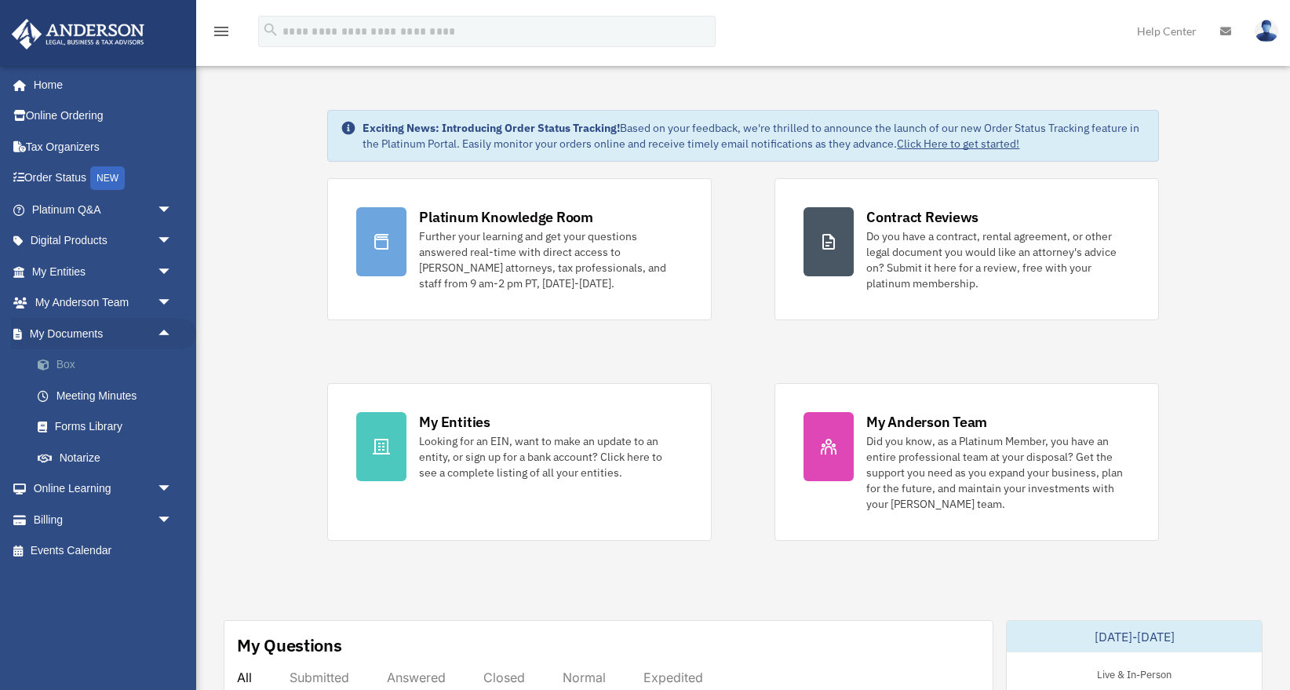
click at [64, 364] on link "Box" at bounding box center [109, 364] width 174 height 31
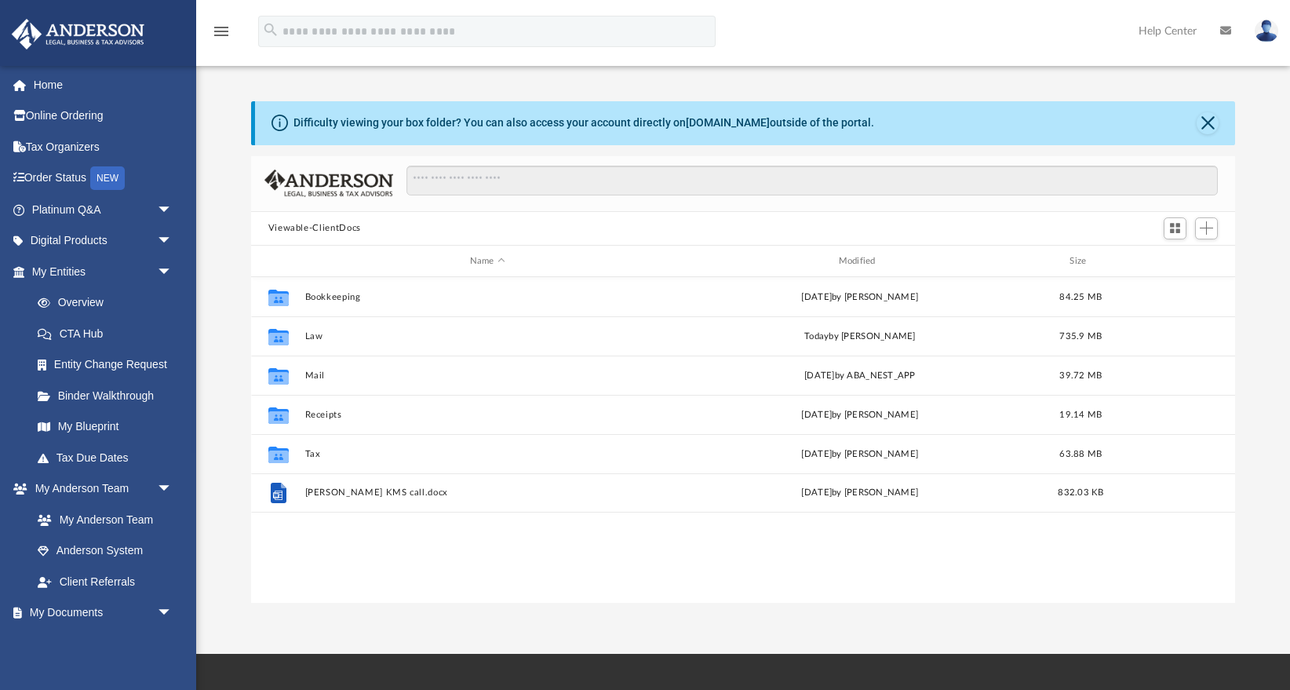
scroll to position [356, 984]
